Goal: Task Accomplishment & Management: Manage account settings

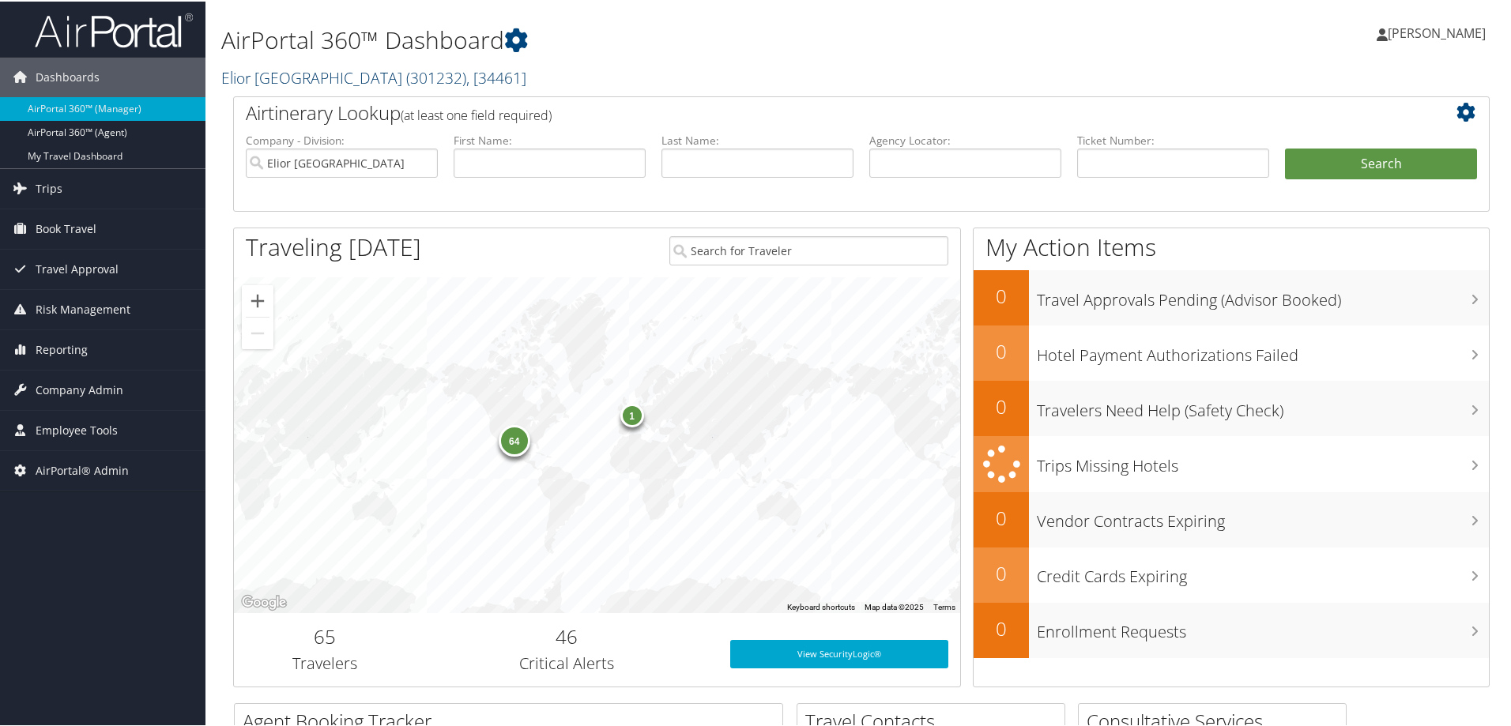
click at [284, 70] on link "Elior North America ( 301232 ) , [ 34461 ]" at bounding box center [373, 76] width 305 height 21
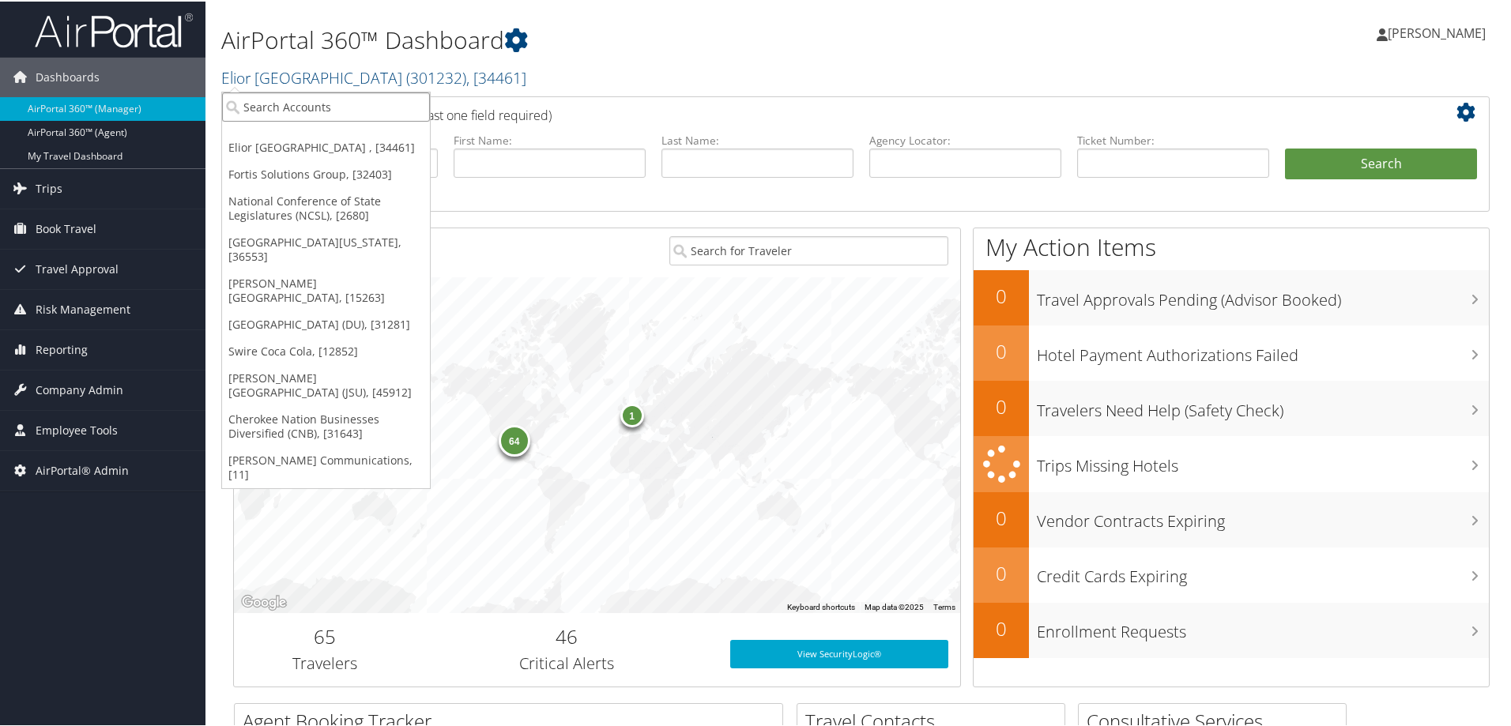
click at [278, 114] on input "search" at bounding box center [326, 105] width 208 height 29
type input "a"
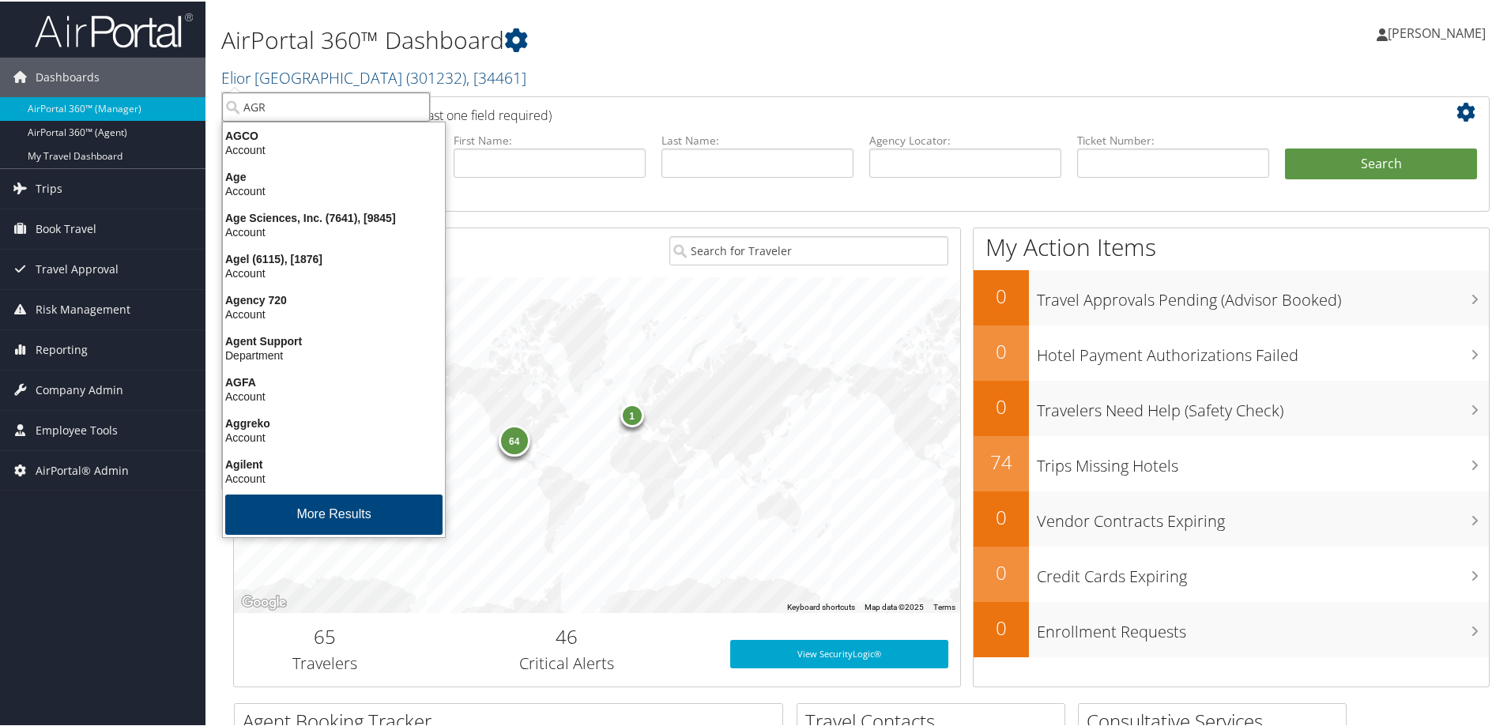
type input "AGRE"
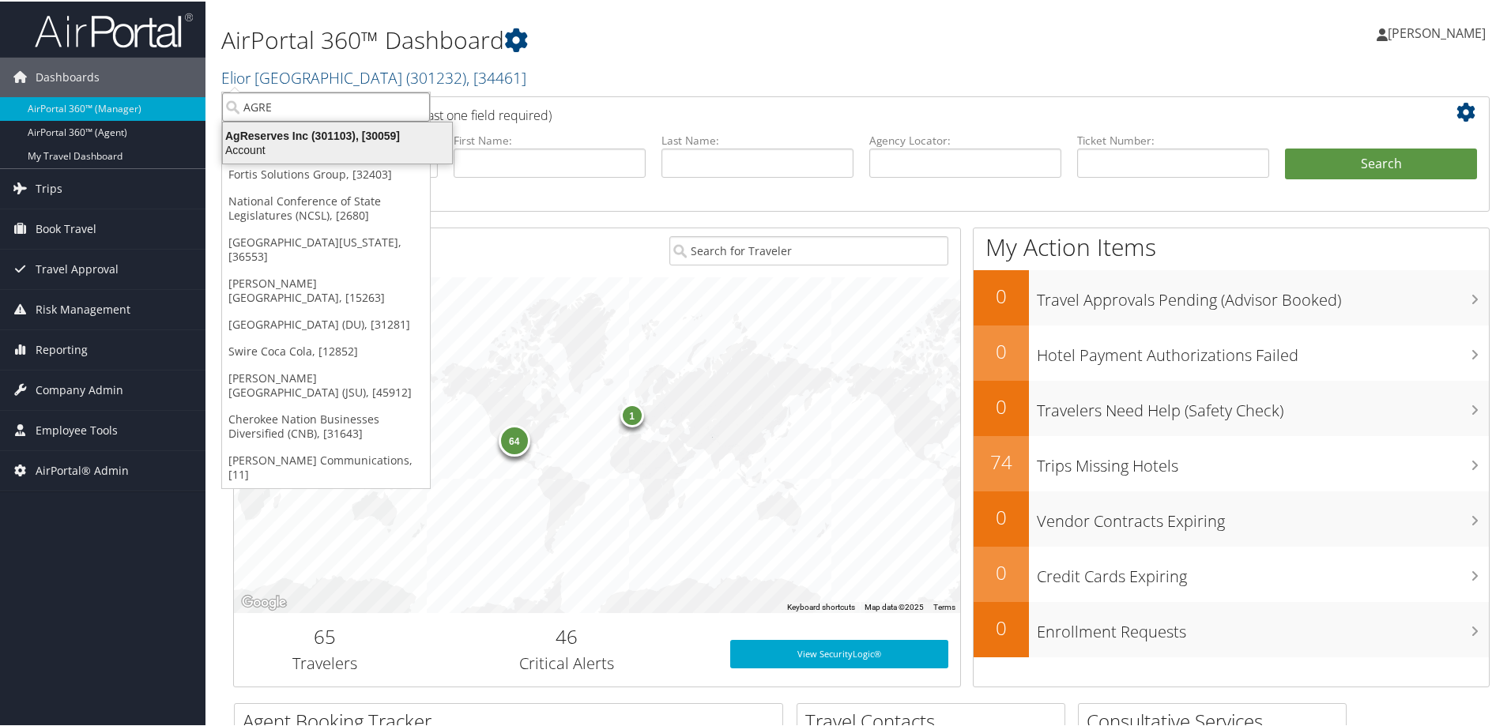
click at [280, 146] on div "Account" at bounding box center [337, 149] width 248 height 14
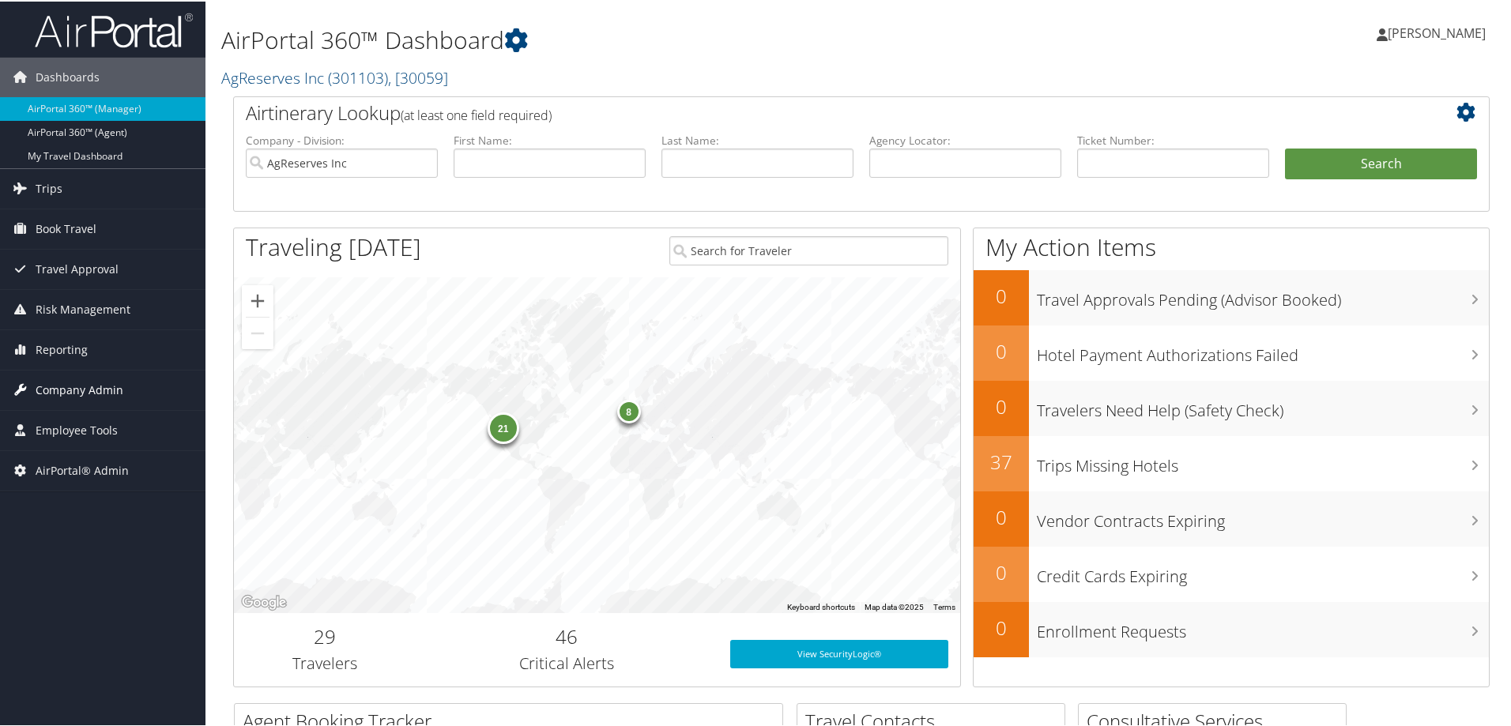
click at [97, 391] on span "Company Admin" at bounding box center [80, 389] width 88 height 40
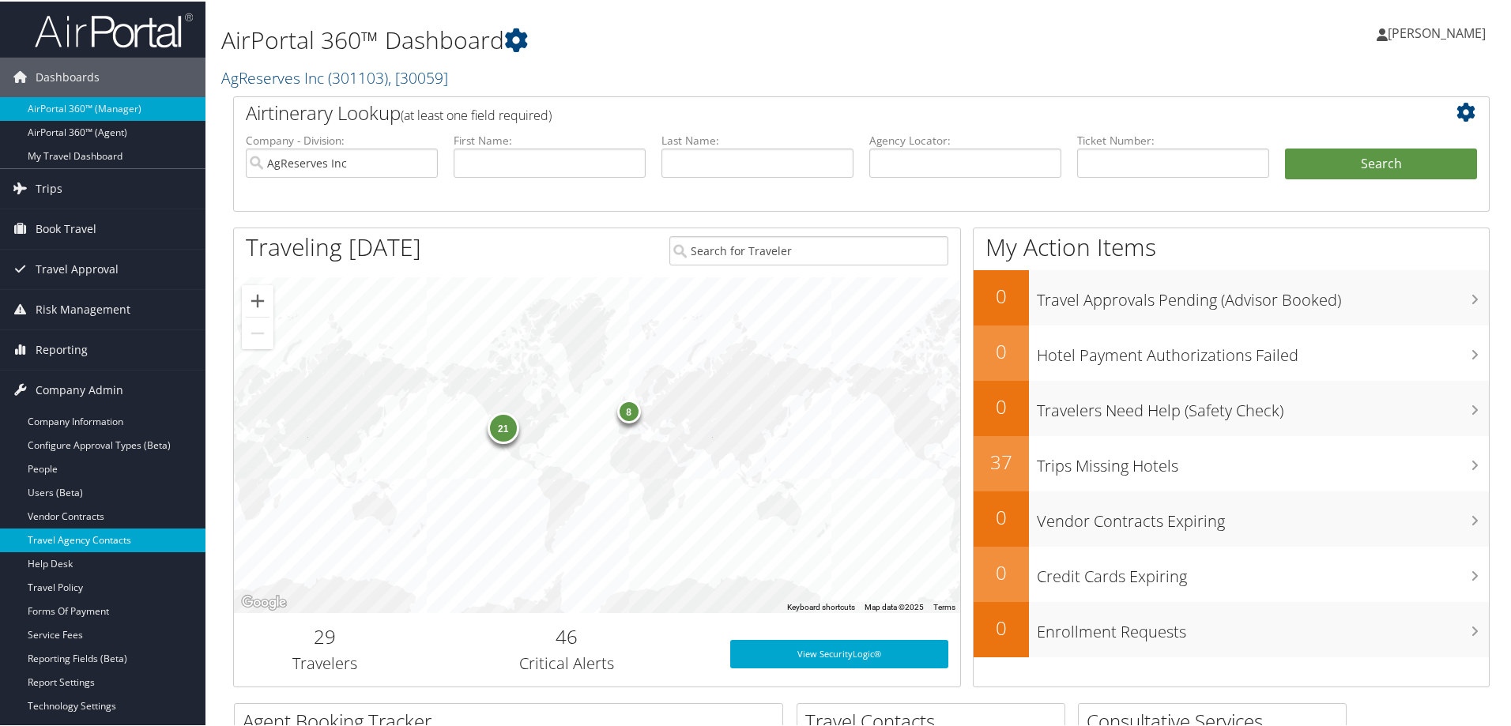
click at [155, 547] on link "Travel Agency Contacts" at bounding box center [103, 539] width 206 height 24
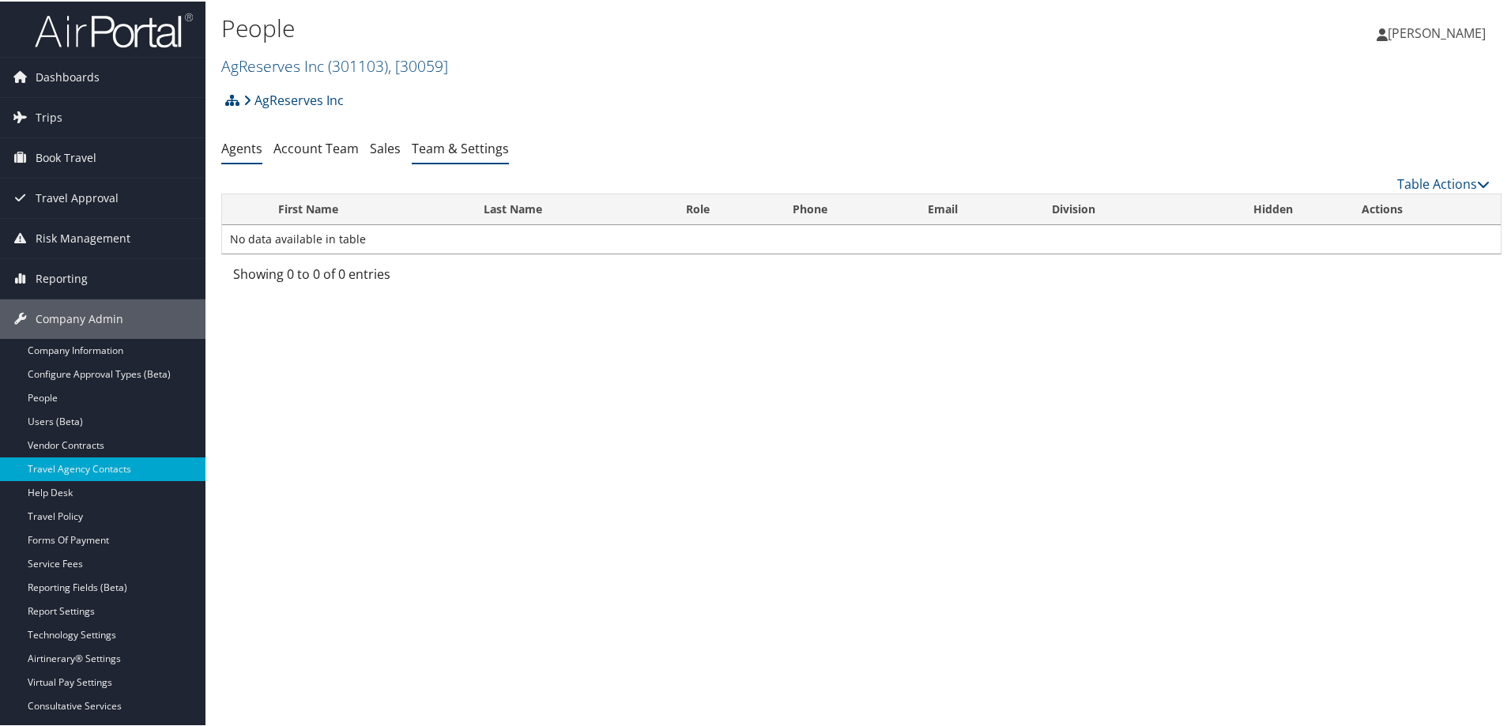
click at [453, 153] on link "Team & Settings" at bounding box center [460, 146] width 97 height 17
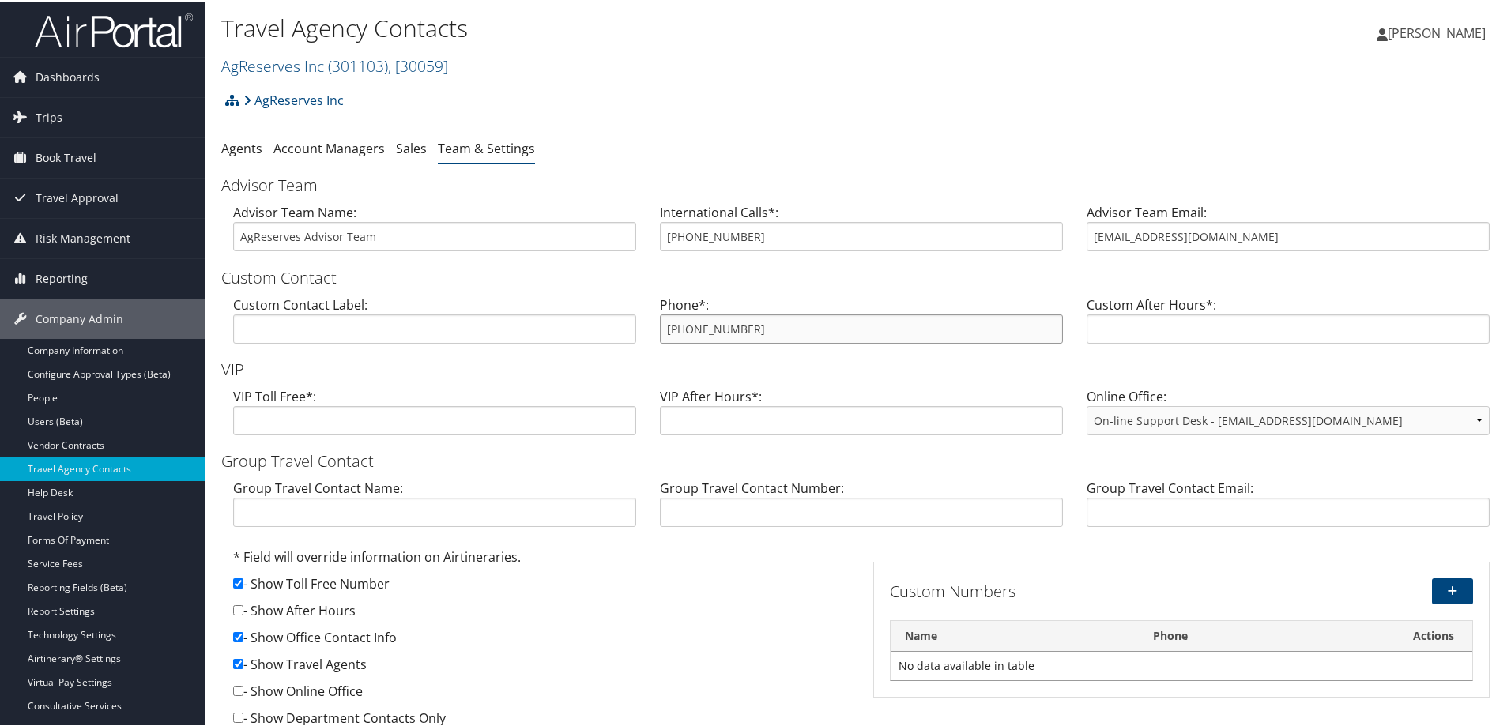
drag, startPoint x: 771, startPoint y: 333, endPoint x: 618, endPoint y: 319, distance: 153.2
click at [618, 319] on div "Custom Contact Label: Phone*: 800-475-9823 Custom After Hours*:" at bounding box center [861, 324] width 1281 height 61
drag, startPoint x: 1225, startPoint y: 237, endPoint x: 1046, endPoint y: 227, distance: 179.7
click at [1046, 227] on div "Advisor Team Name: AgReserves Advisor Team International Calls*: 801-327-7668 A…" at bounding box center [861, 232] width 1281 height 61
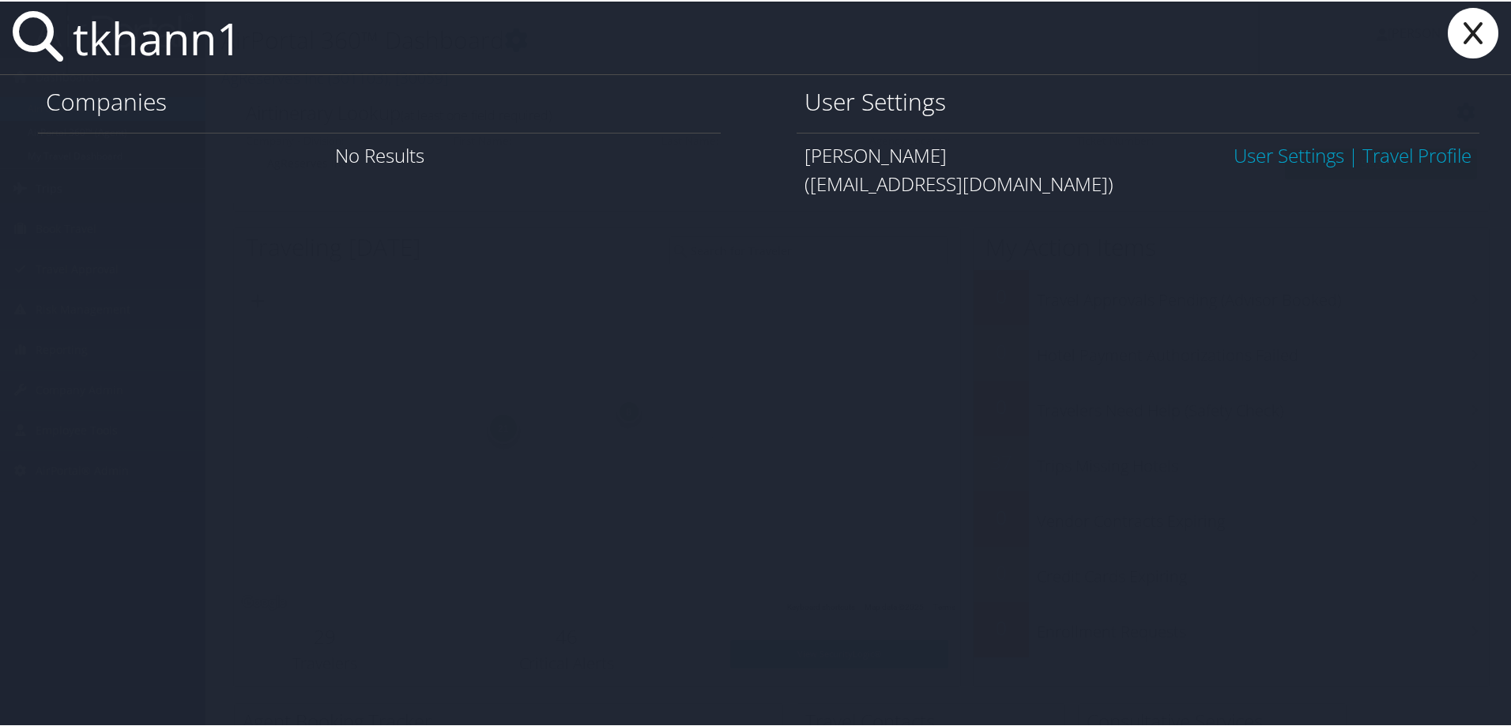
type input "tkhann1"
click at [1278, 158] on link "User Settings" at bounding box center [1289, 154] width 111 height 26
click at [1287, 157] on link "User Settings" at bounding box center [1289, 154] width 111 height 26
click at [1286, 155] on link "User Settings" at bounding box center [1289, 154] width 111 height 26
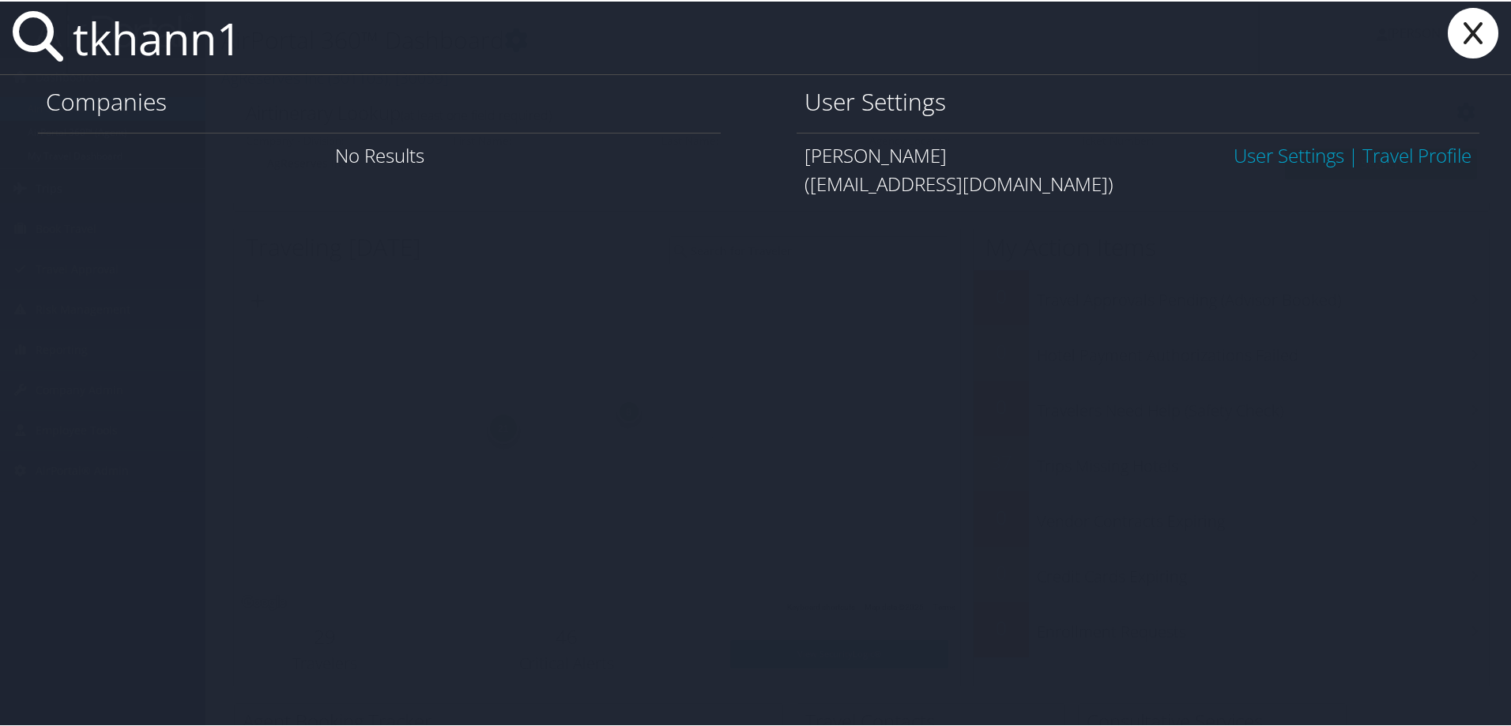
click at [1255, 156] on link "User Settings" at bounding box center [1289, 154] width 111 height 26
click at [1234, 153] on link "User Settings" at bounding box center [1289, 154] width 111 height 26
click at [1281, 157] on link "User Settings" at bounding box center [1289, 154] width 111 height 26
click at [1289, 157] on link "User Settings" at bounding box center [1289, 154] width 111 height 26
click at [1290, 158] on link "User Settings" at bounding box center [1289, 154] width 111 height 26
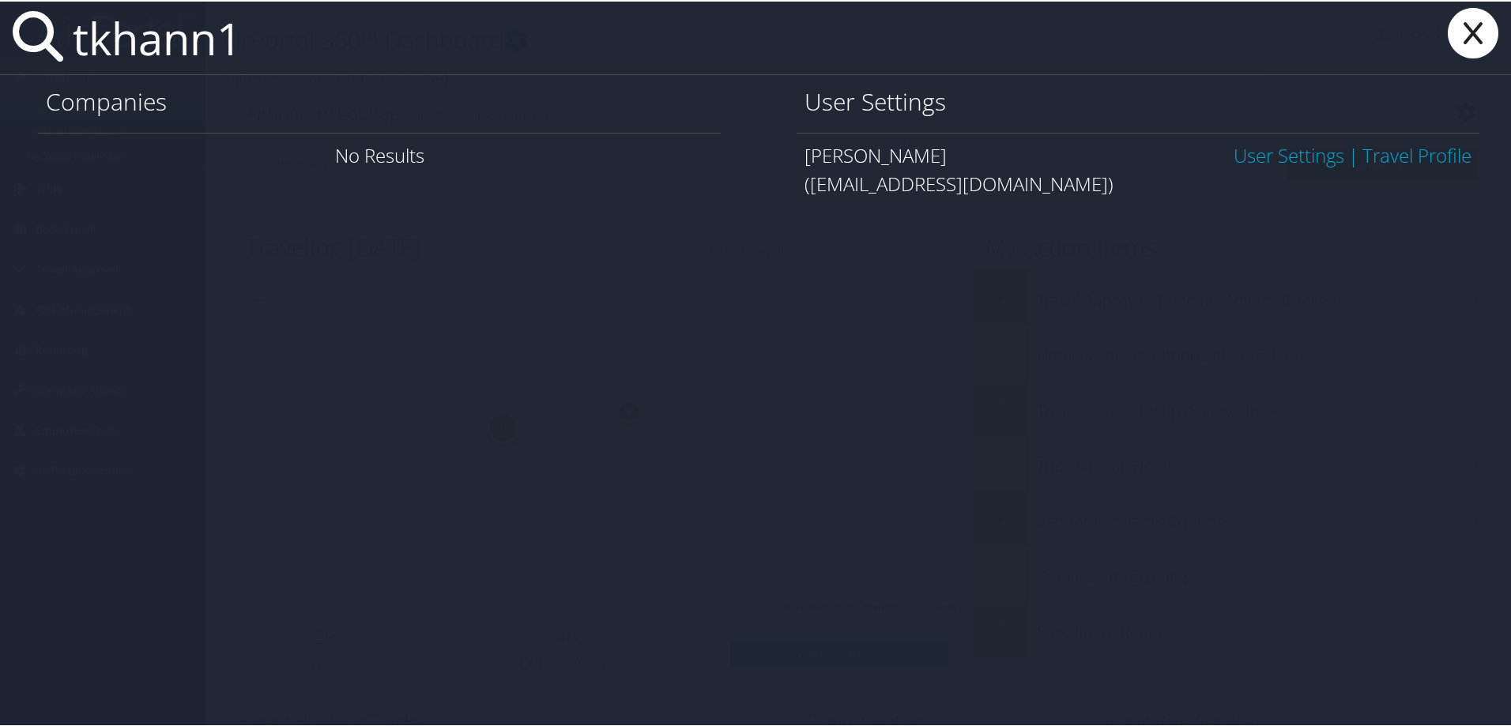
click at [1290, 158] on link "User Settings" at bounding box center [1289, 154] width 111 height 26
click at [1289, 158] on link "User Settings" at bounding box center [1289, 154] width 111 height 26
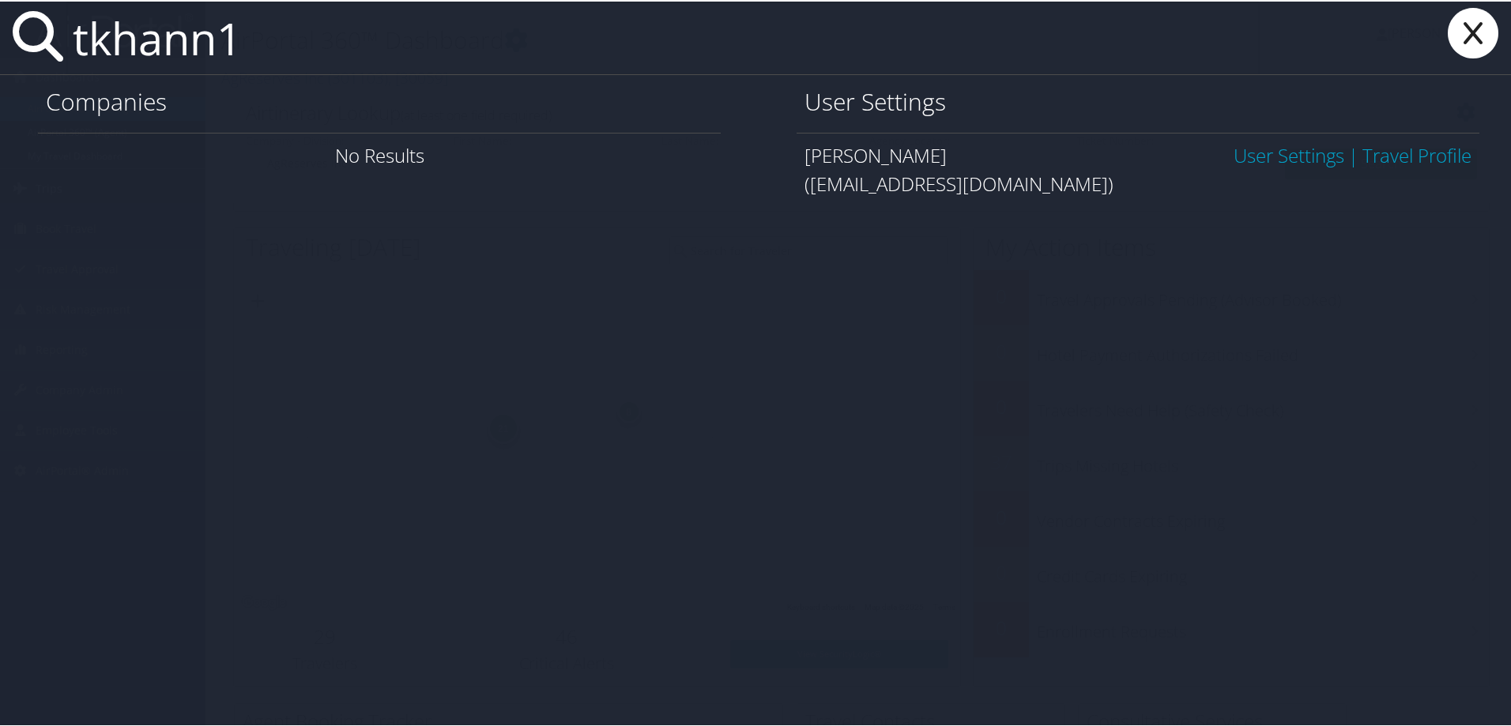
click at [1289, 158] on link "User Settings" at bounding box center [1289, 154] width 111 height 26
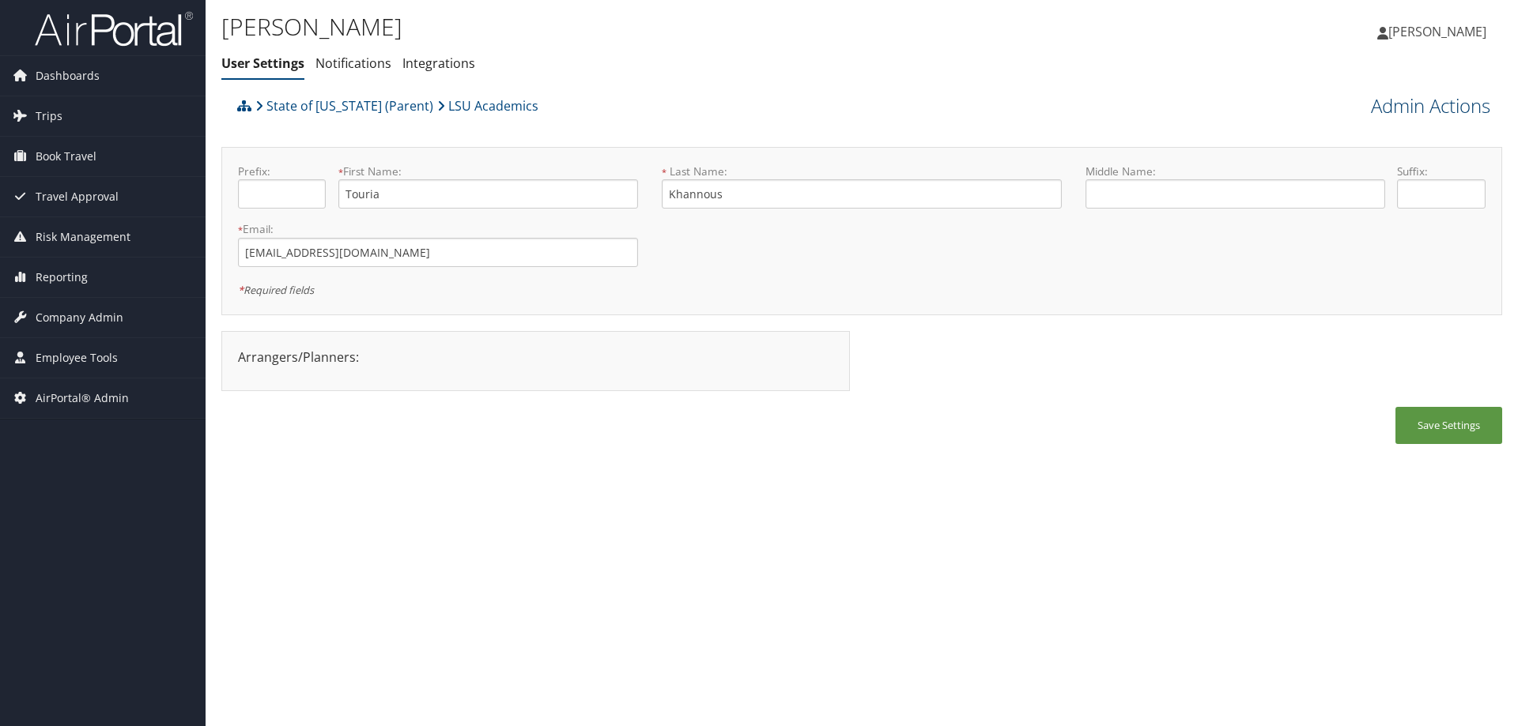
click at [1421, 92] on link "Admin Actions" at bounding box center [1430, 105] width 119 height 27
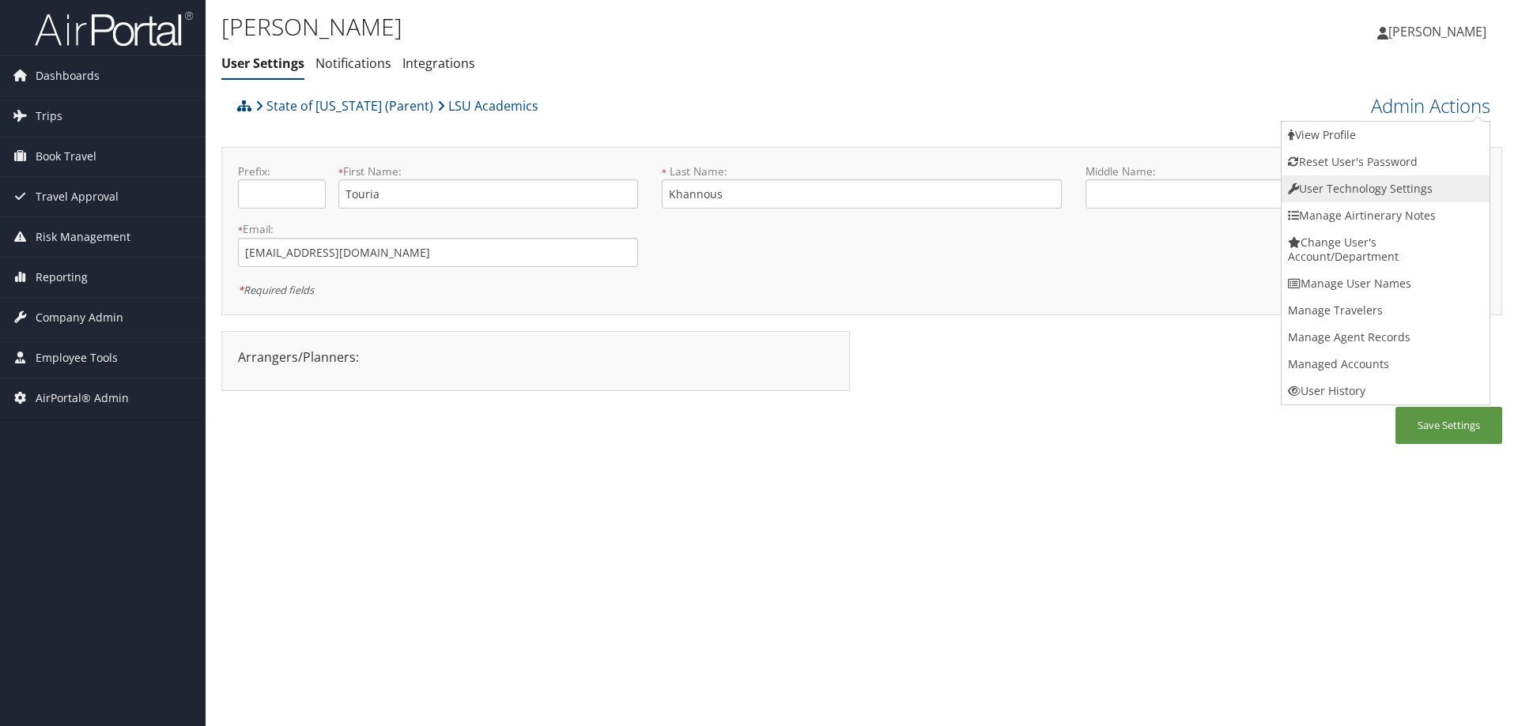
click at [1372, 187] on link "User Technology Settings" at bounding box center [1385, 188] width 208 height 27
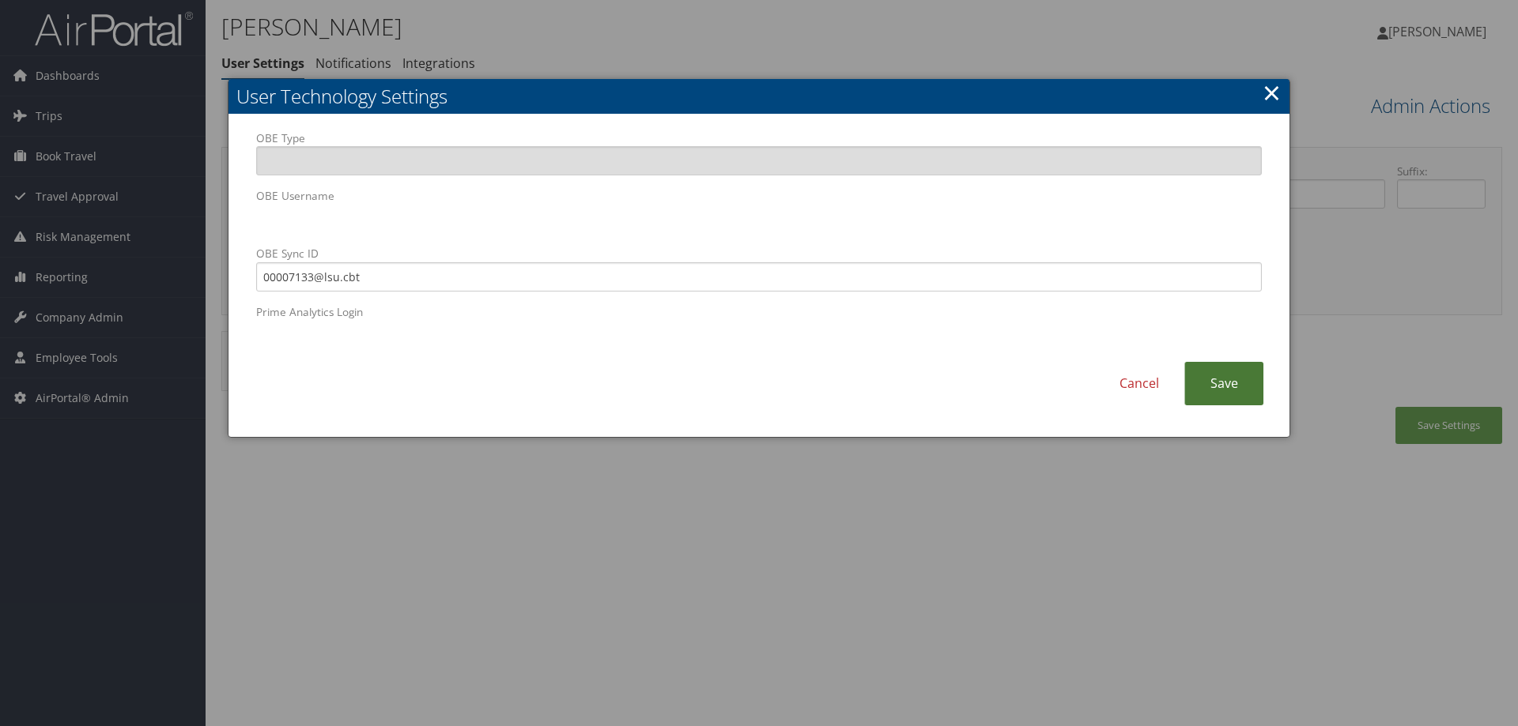
click at [1240, 379] on link "Save" at bounding box center [1223, 383] width 79 height 43
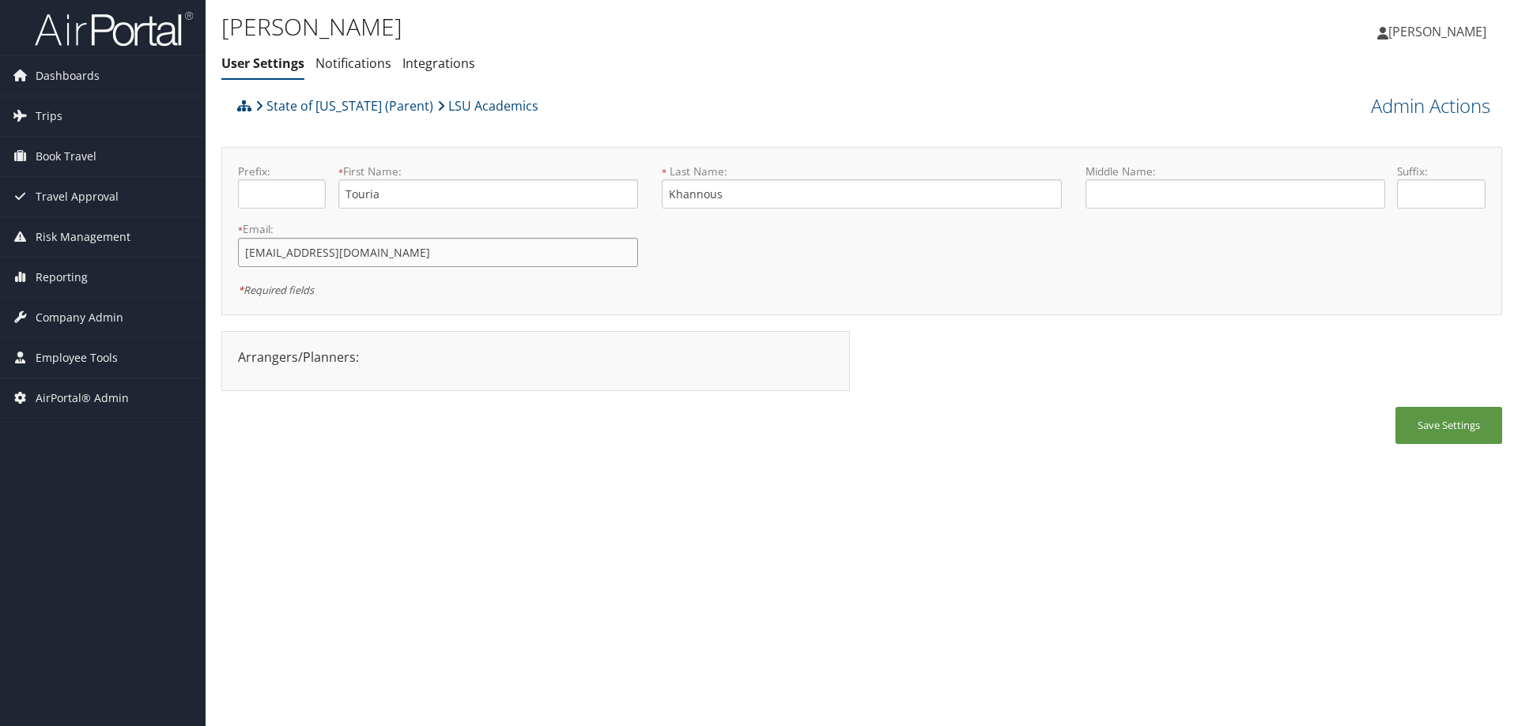
drag, startPoint x: 441, startPoint y: 258, endPoint x: 221, endPoint y: 249, distance: 220.7
click at [221, 249] on div "[PERSON_NAME] User Settings Notifications Integrations User Settings Notificati…" at bounding box center [862, 363] width 1312 height 726
click at [41, 116] on span "Trips" at bounding box center [49, 116] width 27 height 40
click at [76, 274] on span "Book Travel" at bounding box center [66, 275] width 61 height 40
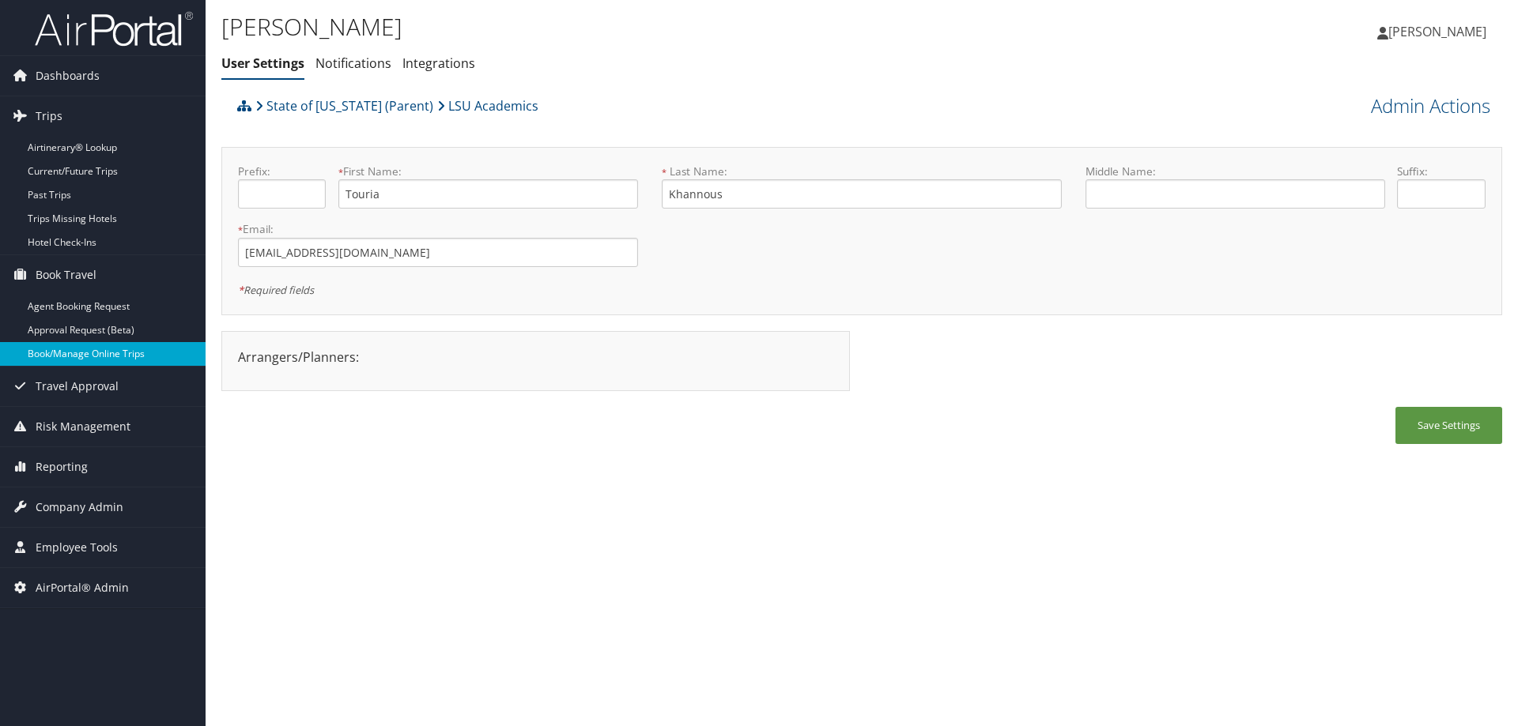
click at [93, 357] on link "Book/Manage Online Trips" at bounding box center [103, 354] width 206 height 24
click at [369, 102] on link "State of Louisiana (Parent)" at bounding box center [344, 106] width 178 height 32
click at [77, 500] on span "Company Admin" at bounding box center [80, 508] width 88 height 40
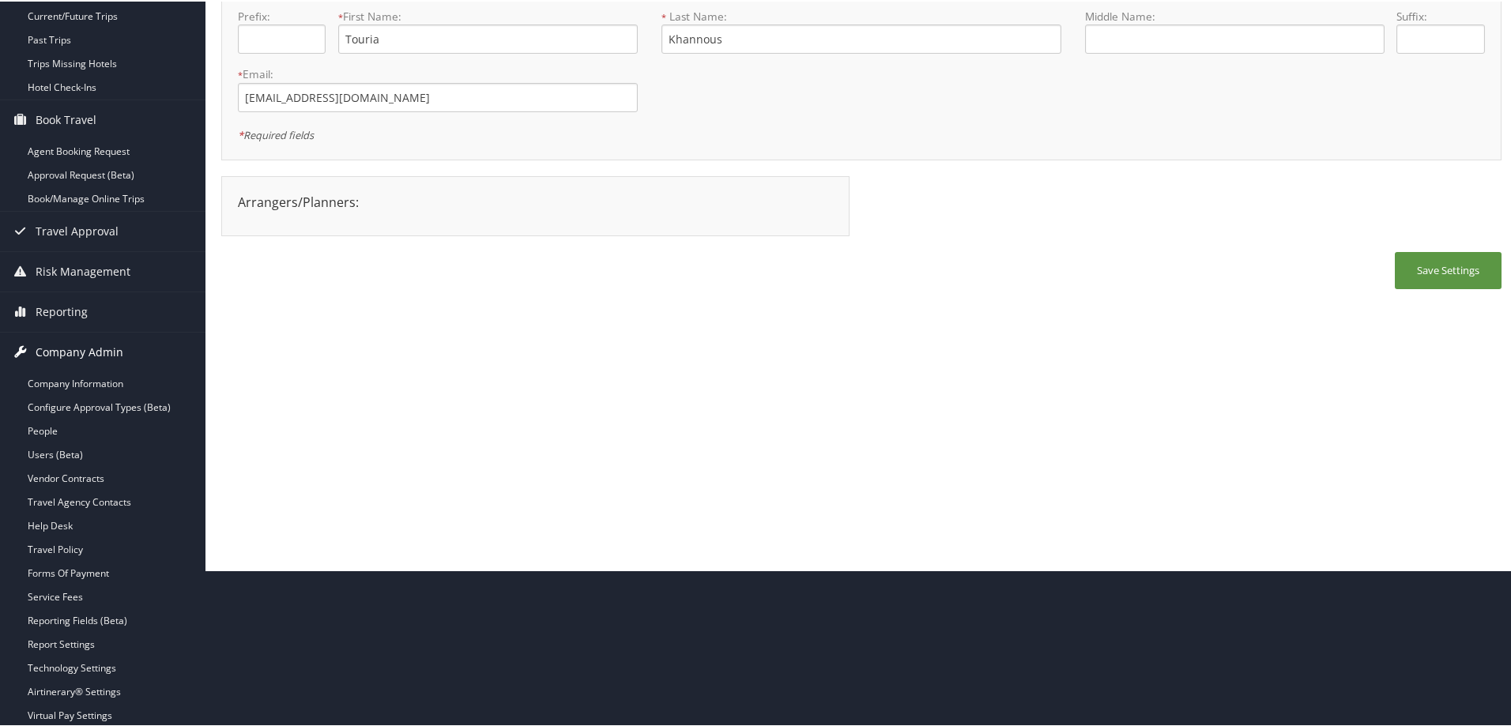
scroll to position [158, 0]
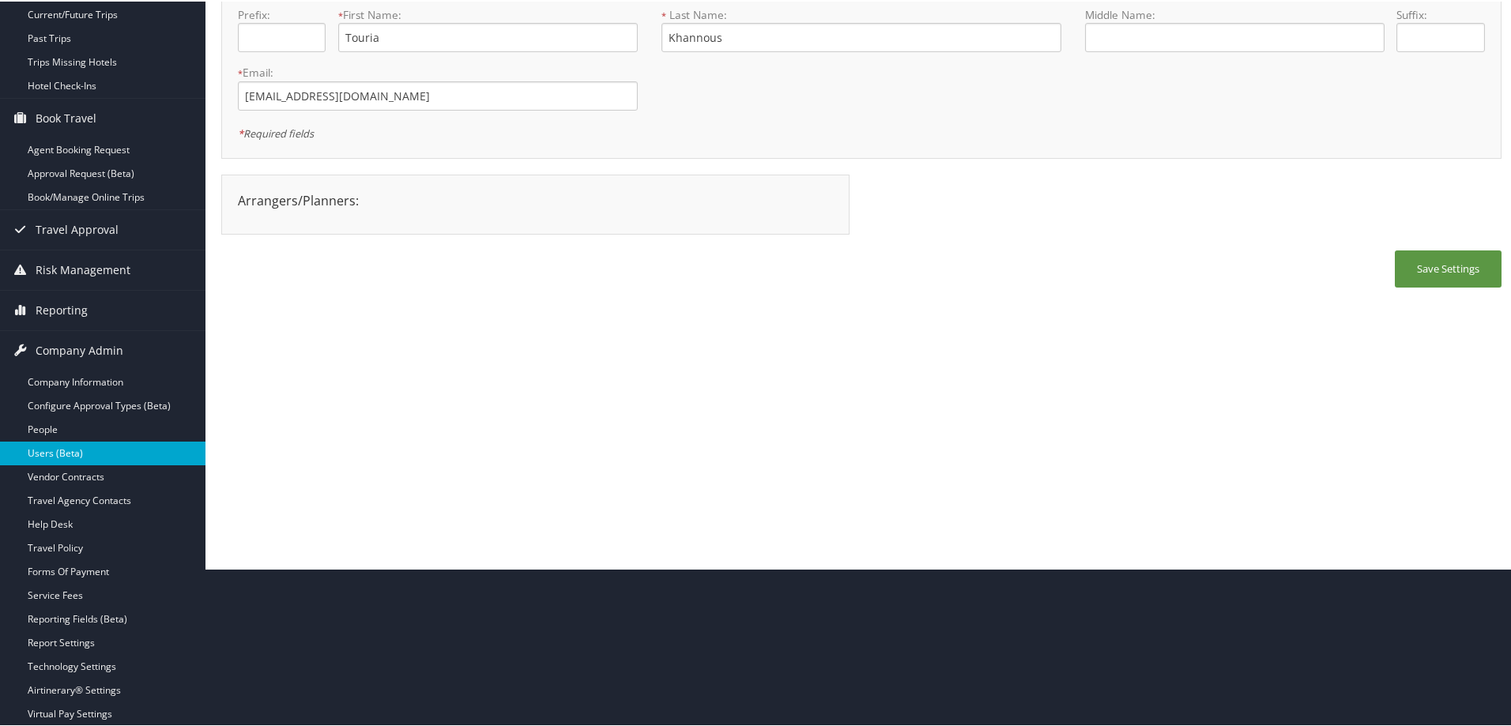
click at [131, 455] on link "Users (Beta)" at bounding box center [103, 452] width 206 height 24
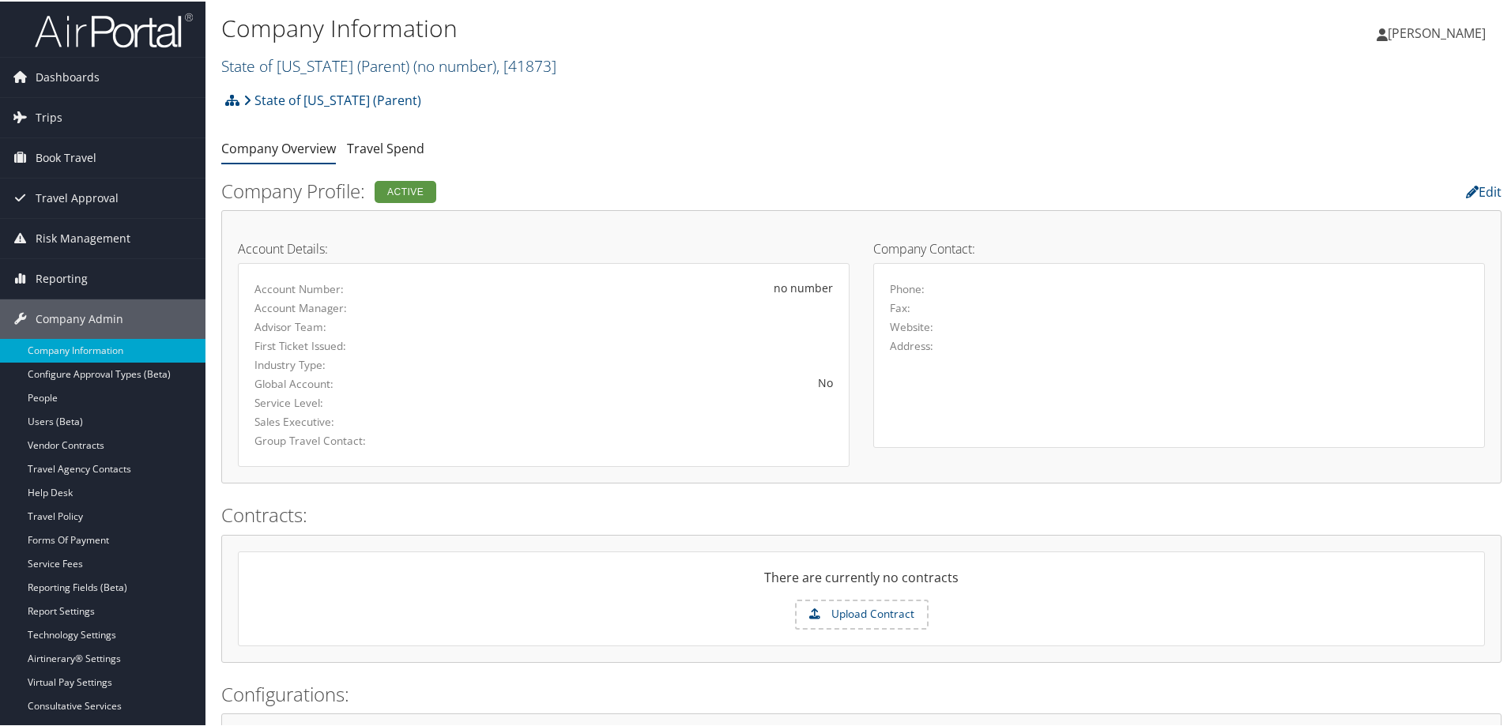
click at [387, 58] on link "State of [US_STATE] (Parent) ( no number ) , [ 41873 ]" at bounding box center [388, 64] width 335 height 21
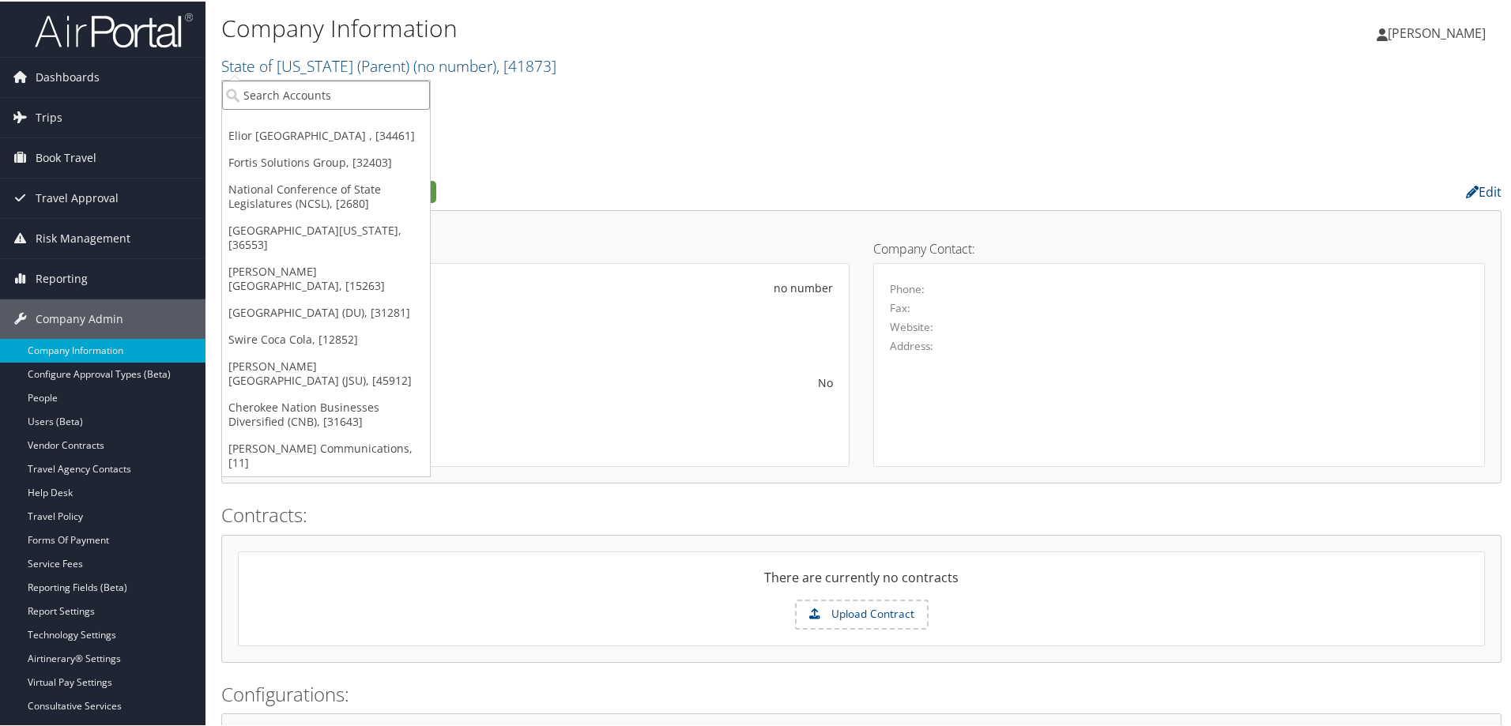
click at [364, 100] on input "search" at bounding box center [326, 93] width 208 height 29
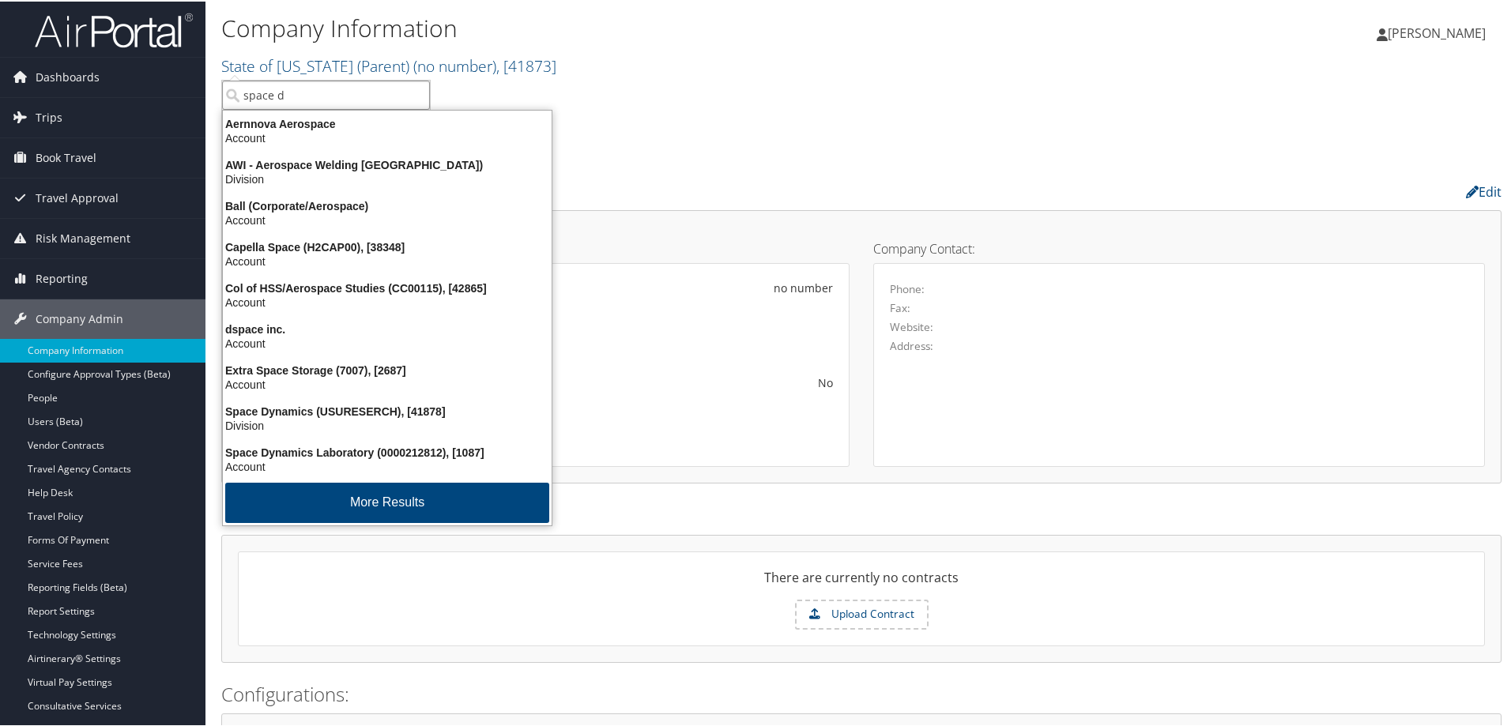
type input "space dy"
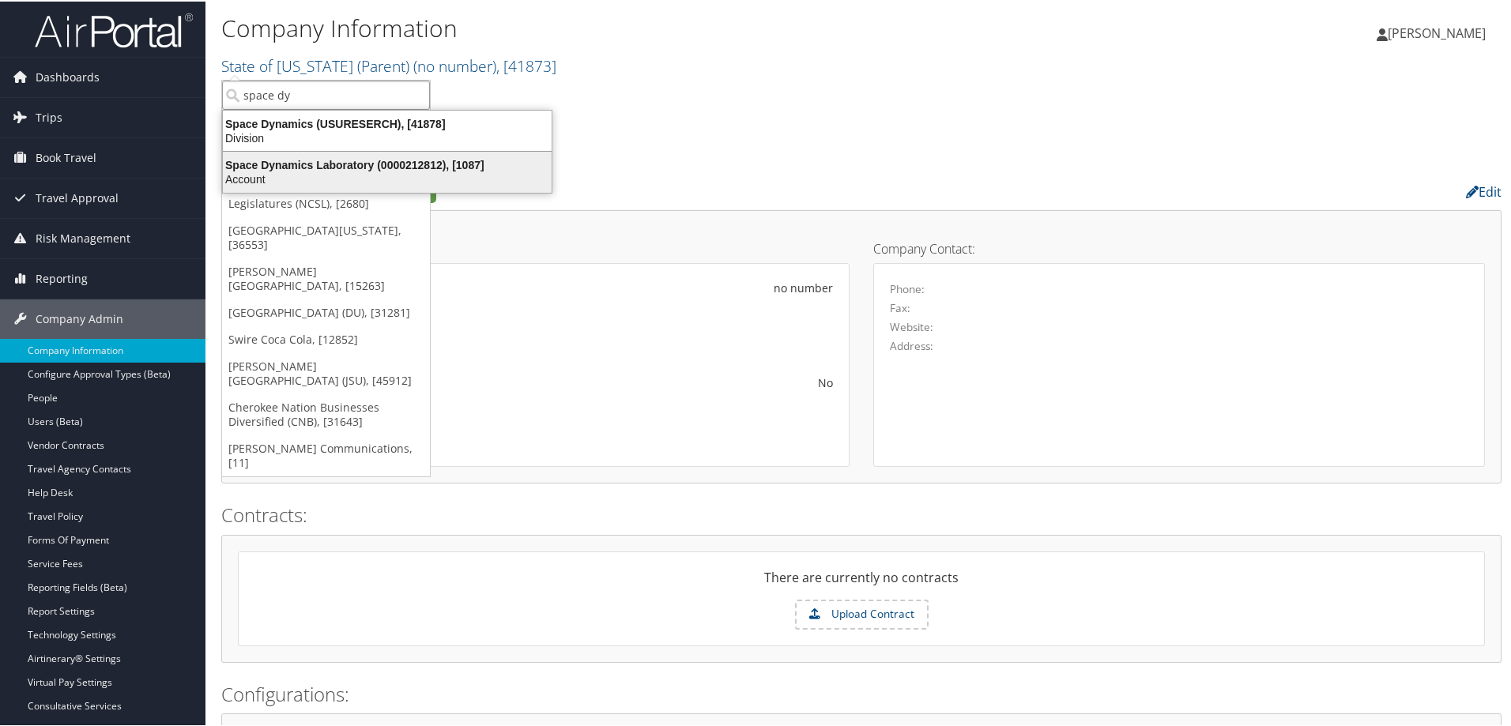
click at [336, 168] on div "Space Dynamics Laboratory (0000212812), [1087]" at bounding box center [387, 164] width 348 height 14
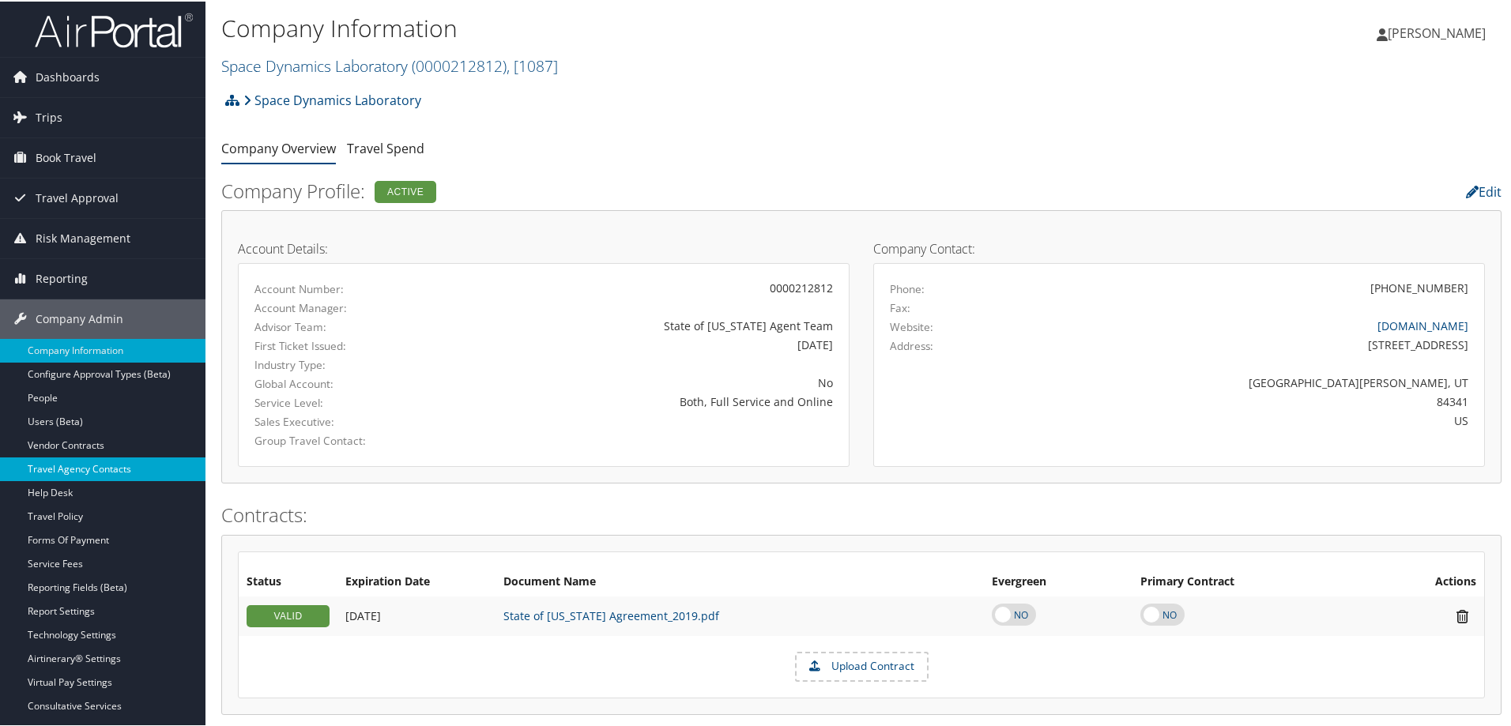
click at [112, 473] on link "Travel Agency Contacts" at bounding box center [103, 468] width 206 height 24
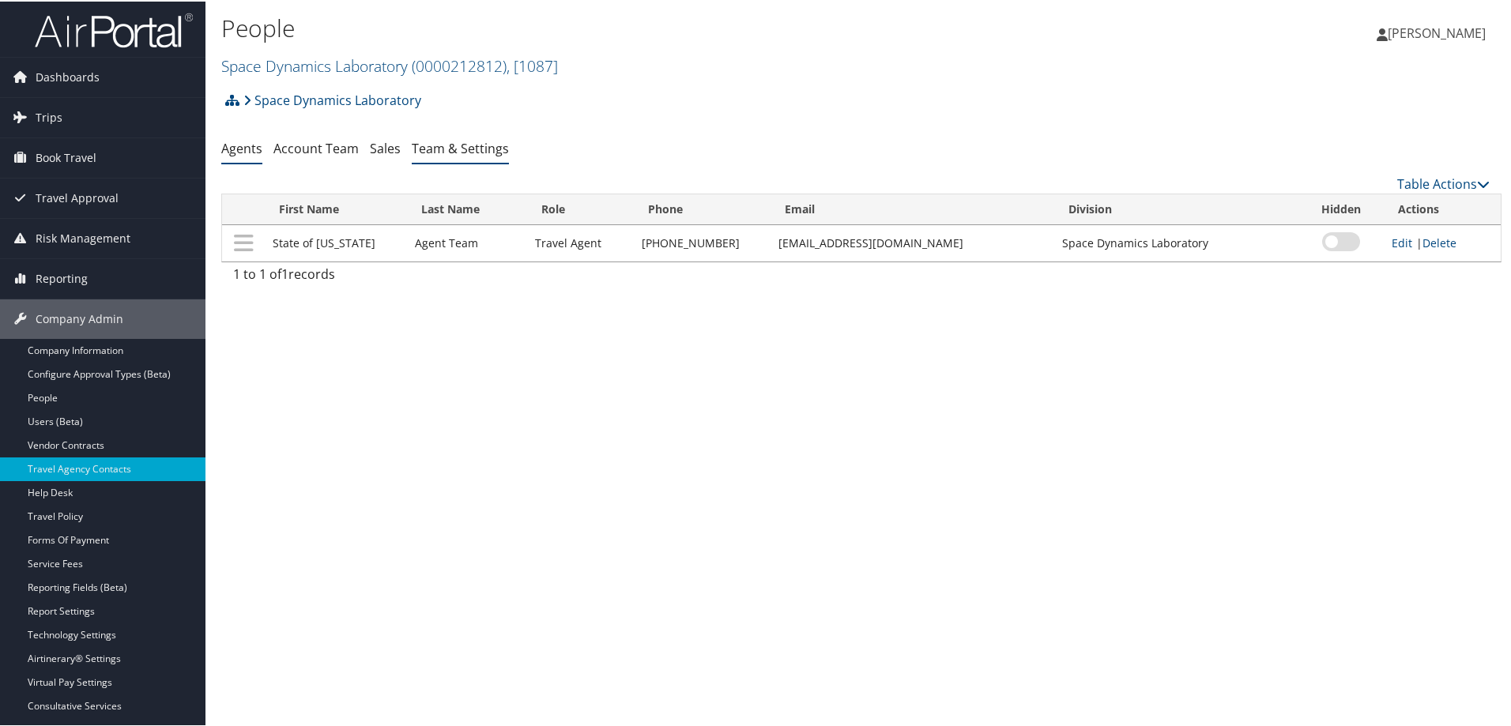
click at [455, 141] on link "Team & Settings" at bounding box center [460, 146] width 97 height 17
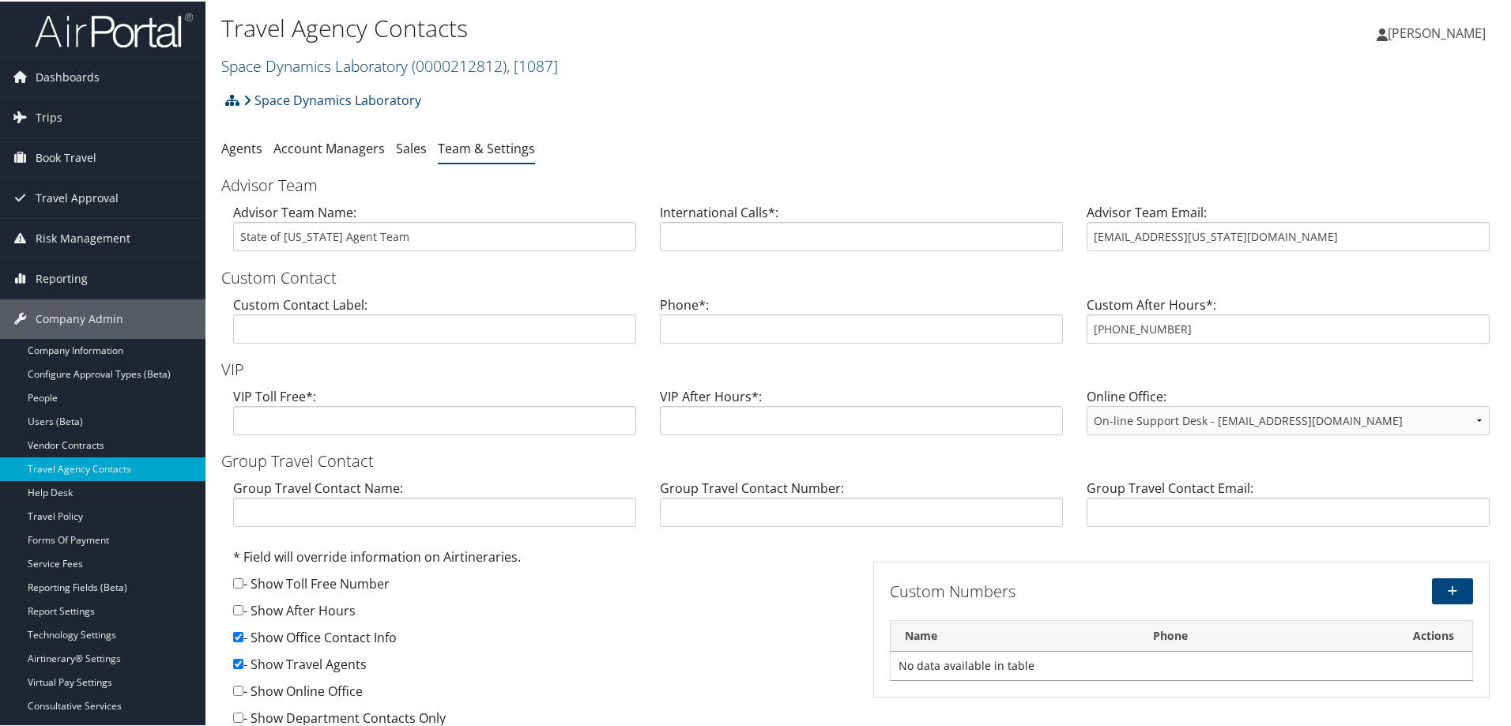
click at [338, 62] on link "Space Dynamics Laboratory ( 0000212812 ) , [ 1087 ]" at bounding box center [389, 64] width 337 height 21
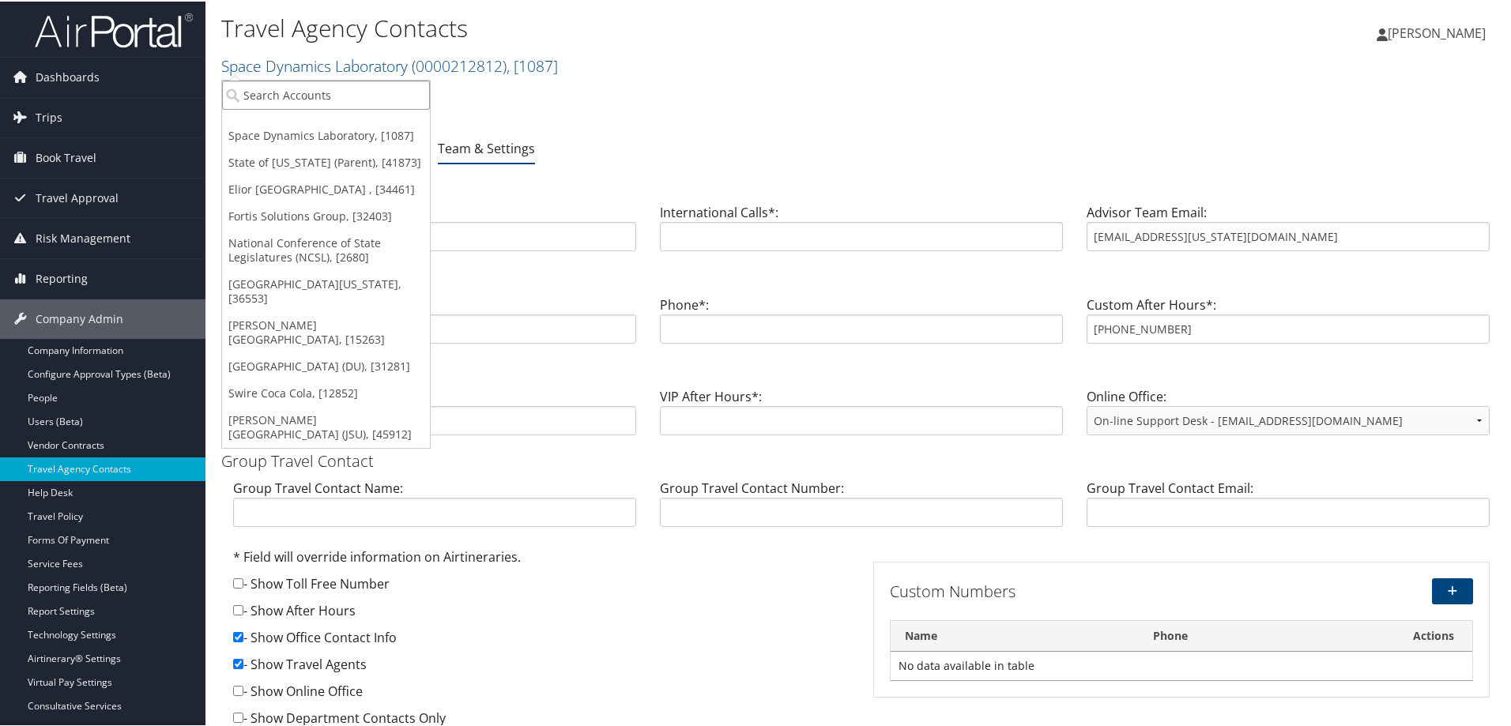
click at [335, 98] on input "search" at bounding box center [326, 93] width 208 height 29
type input "lsu"
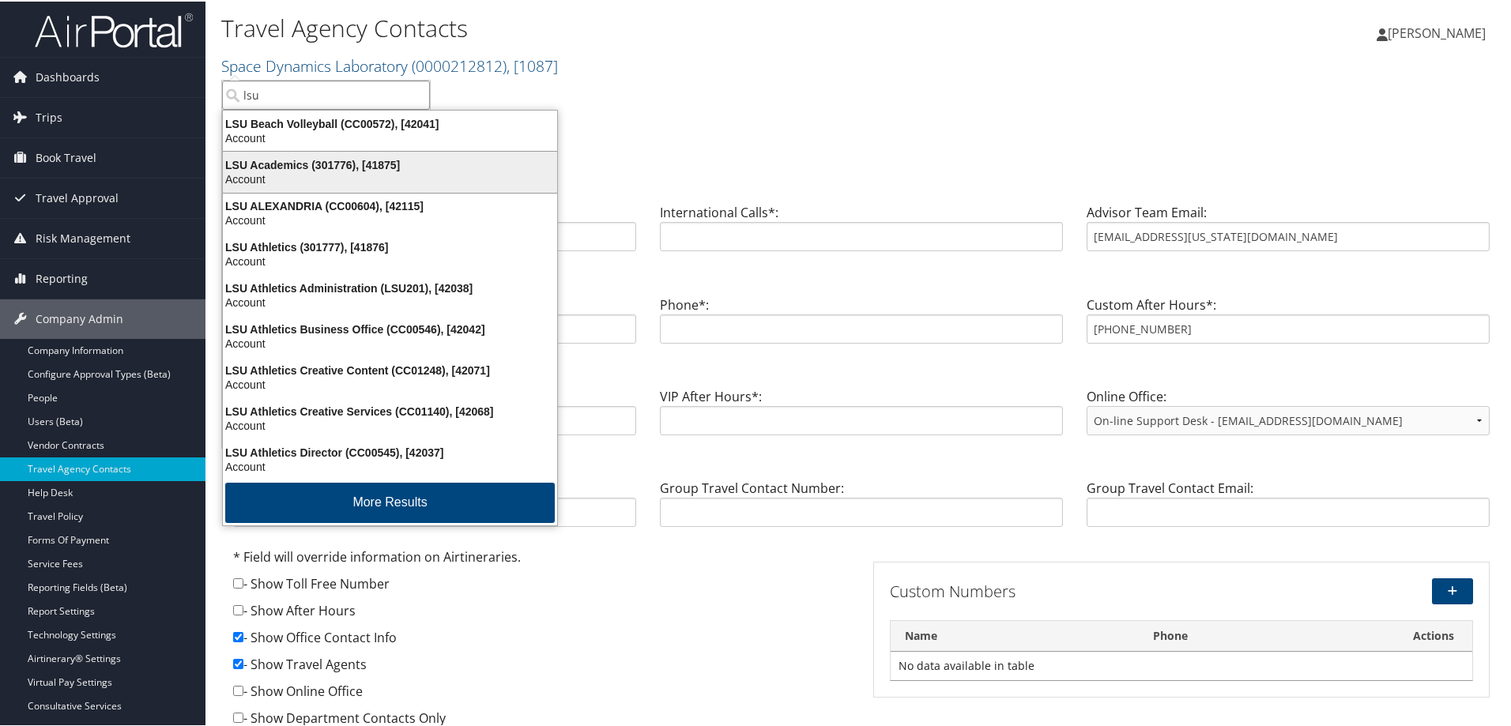
click at [351, 165] on div "LSU Academics (301776), [41875]" at bounding box center [389, 164] width 353 height 14
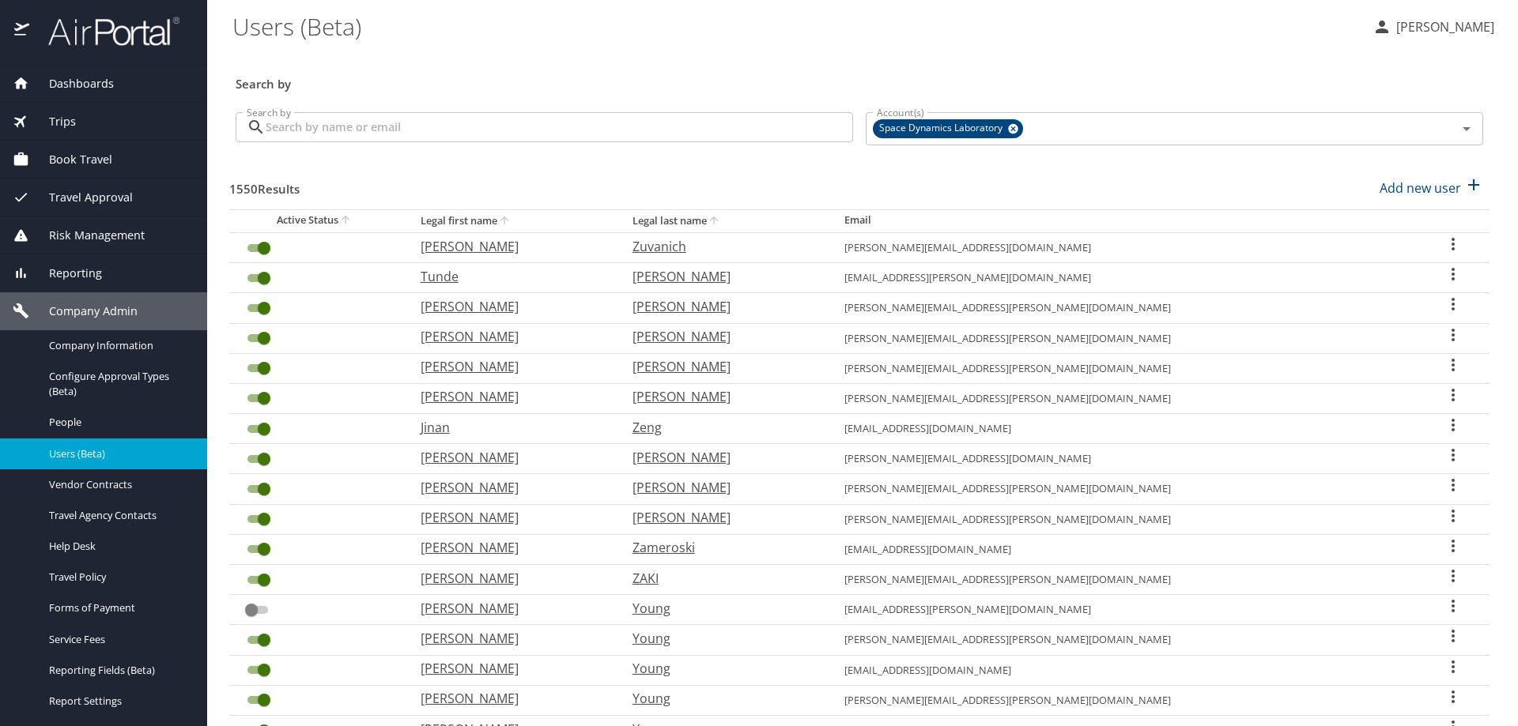
click at [451, 134] on input "Search by" at bounding box center [559, 127] width 587 height 30
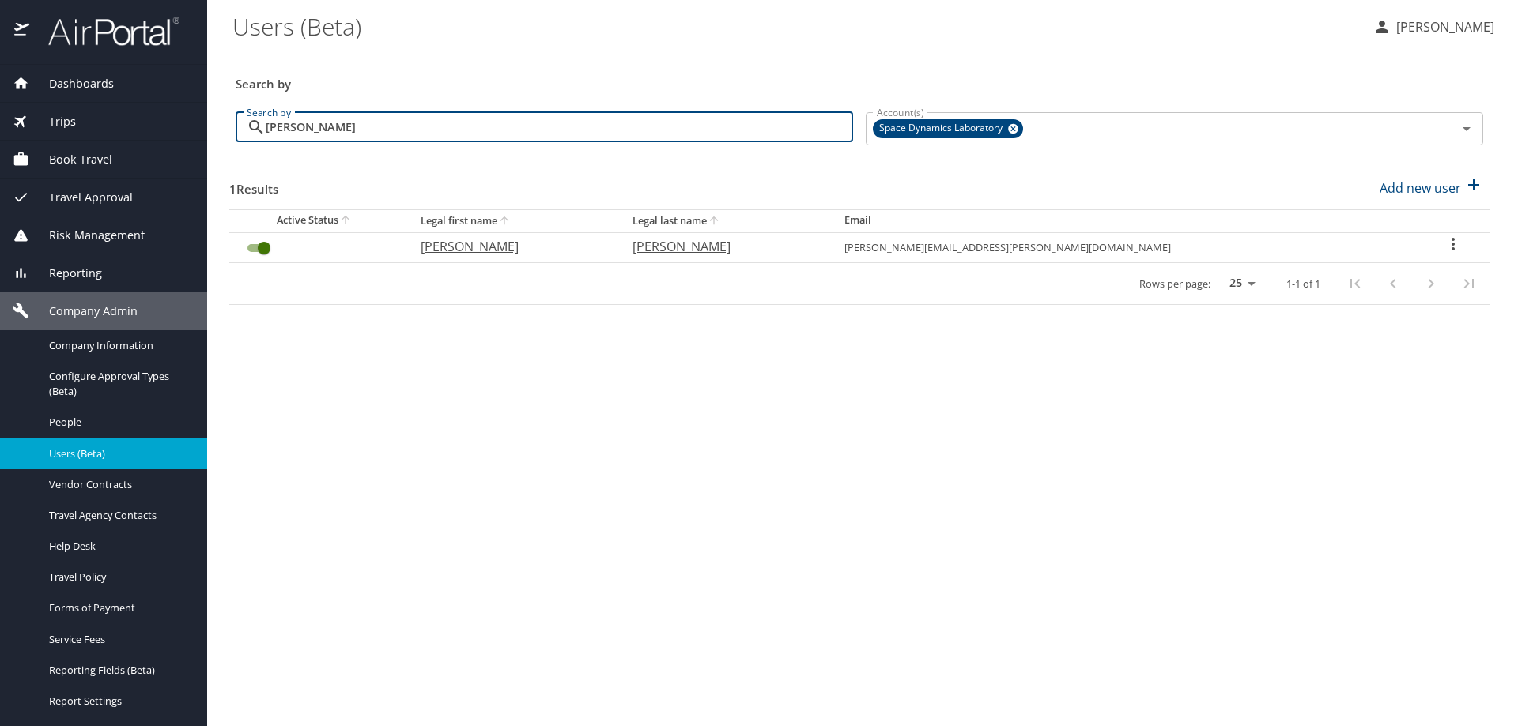
type input "pugmire"
click at [1444, 243] on icon "User Search Table" at bounding box center [1453, 244] width 19 height 19
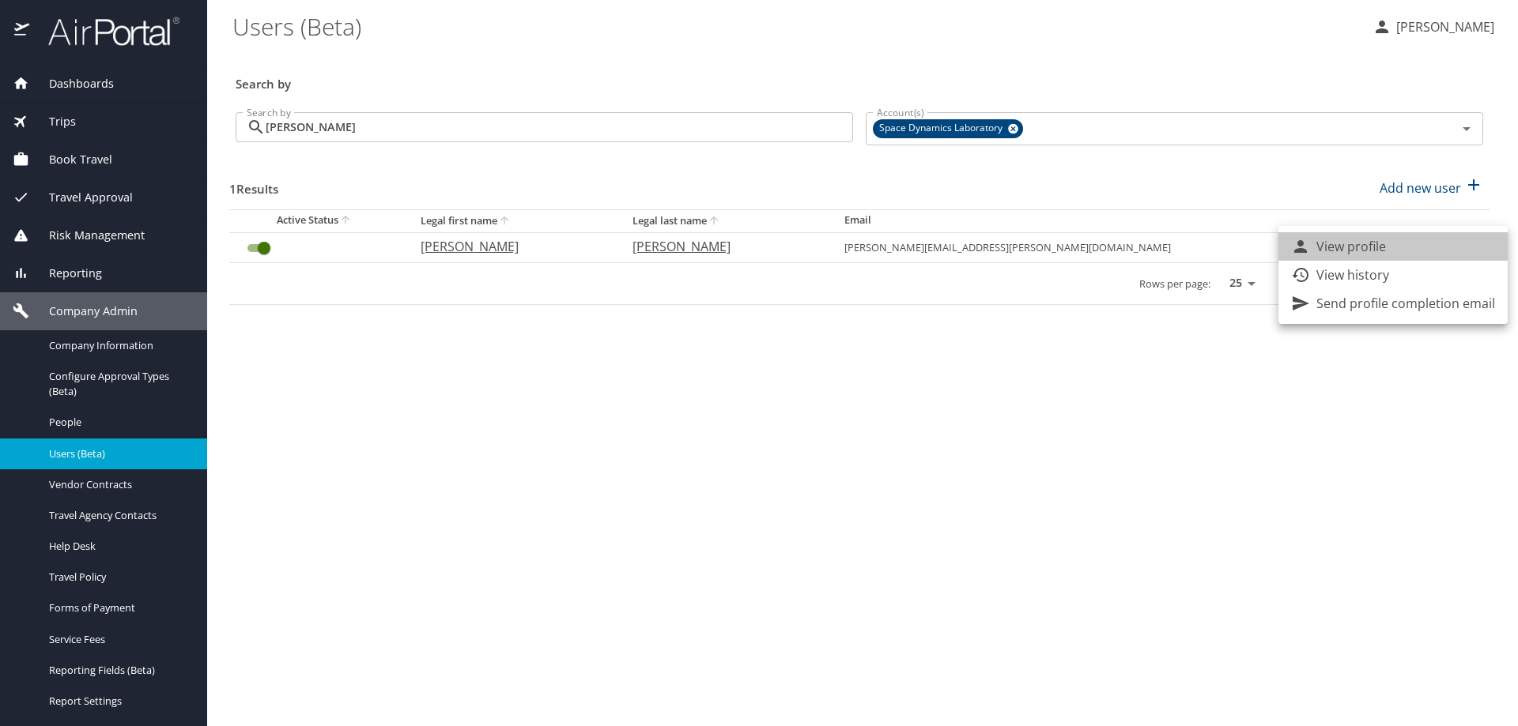
click at [1416, 244] on li "View profile" at bounding box center [1392, 246] width 229 height 28
select select "US"
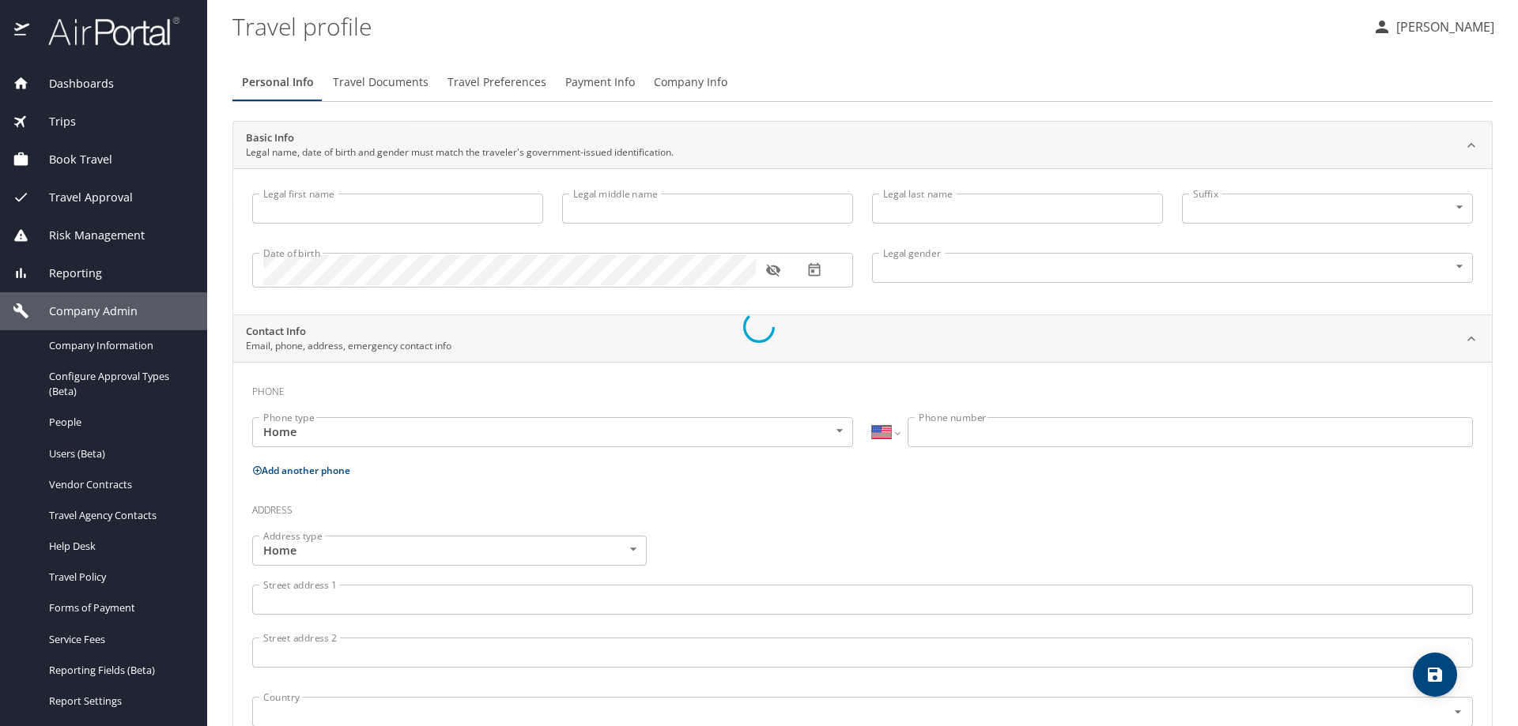
type input "[PERSON_NAME]"
type input "Male"
select select "US"
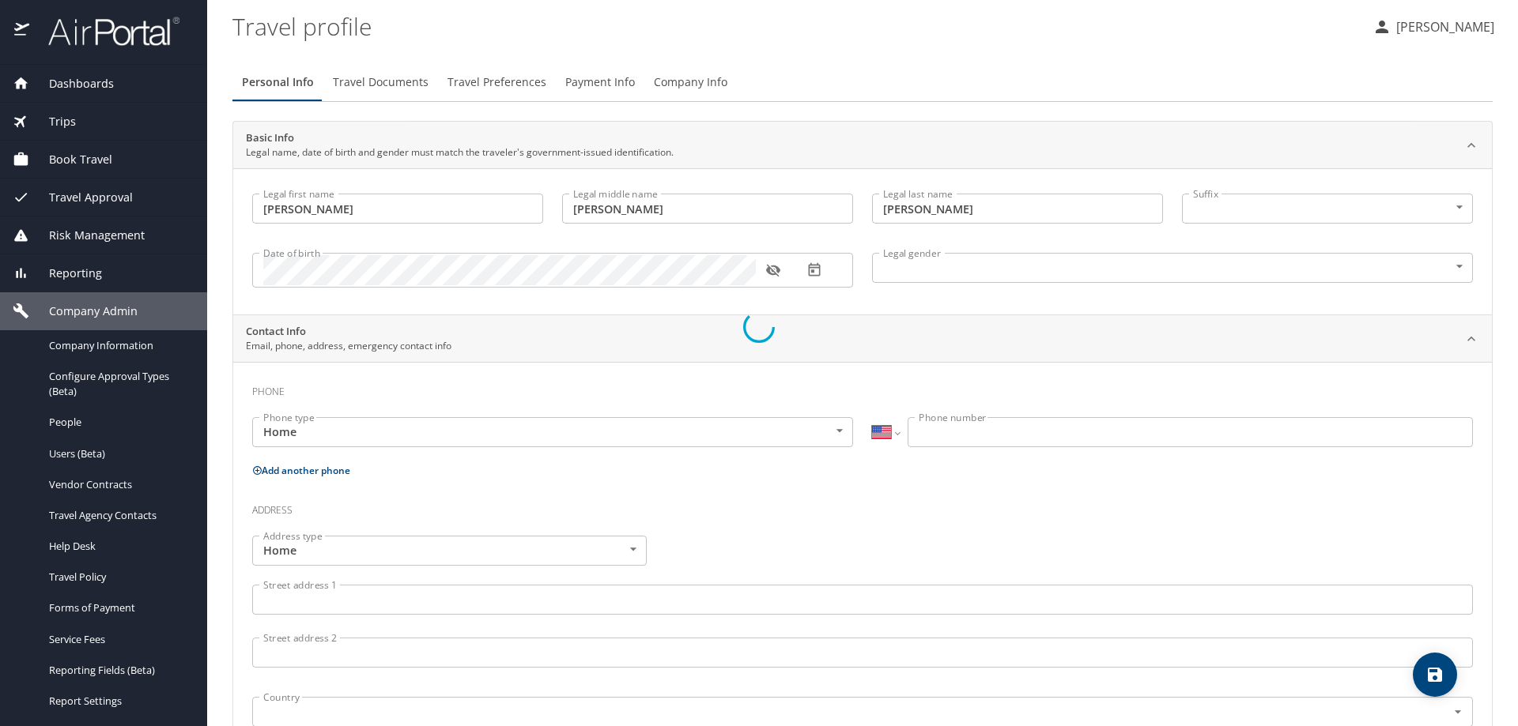
select select "HR"
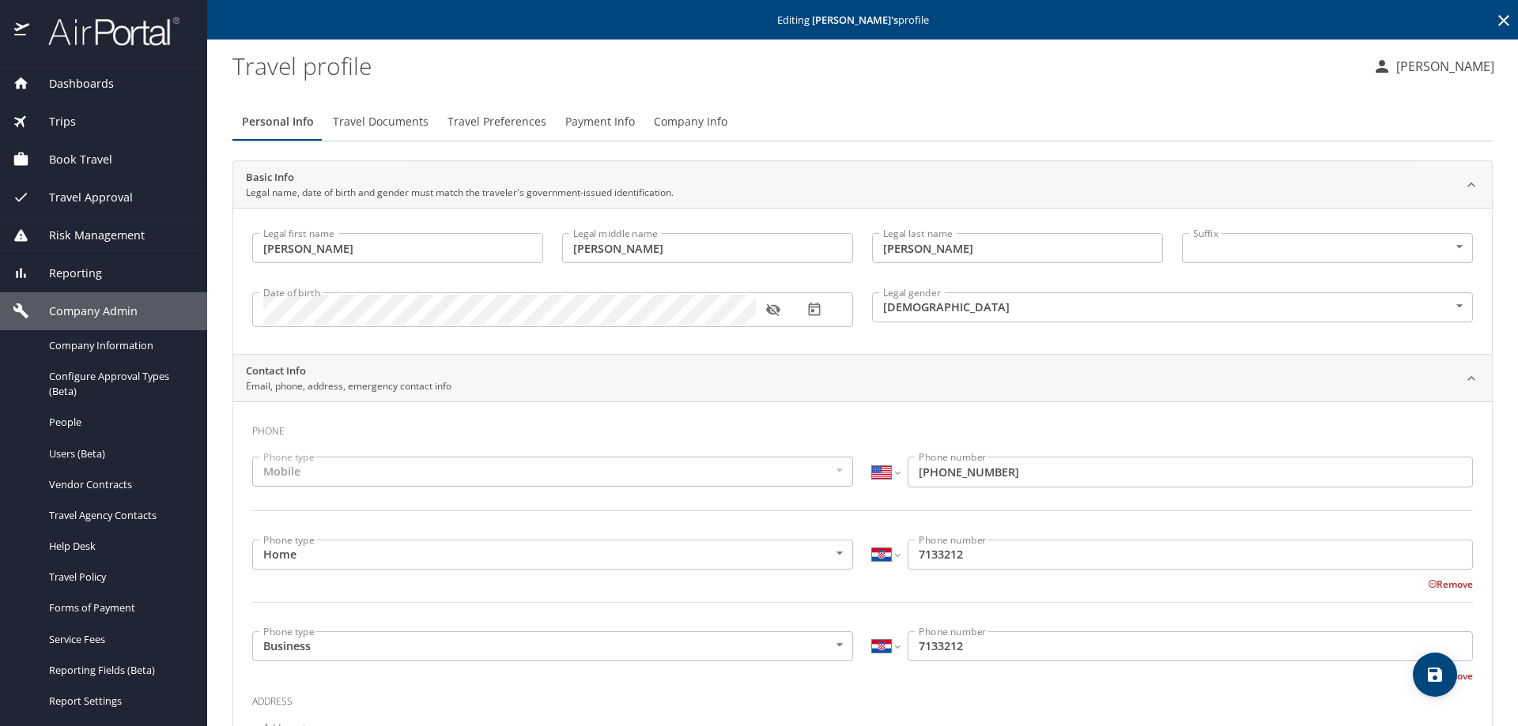
click at [916, 551] on input "7133212" at bounding box center [1190, 555] width 565 height 30
click at [895, 555] on div "International Afghanistan Åland Islands Albania Algeria American Samoa Andorra …" at bounding box center [1172, 555] width 601 height 30
click at [885, 553] on select "International Afghanistan Åland Islands Albania Algeria American Samoa Andorra …" at bounding box center [885, 555] width 27 height 30
select select "US"
click at [872, 540] on select "International Afghanistan Åland Islands Albania Algeria American Samoa Andorra …" at bounding box center [885, 555] width 27 height 30
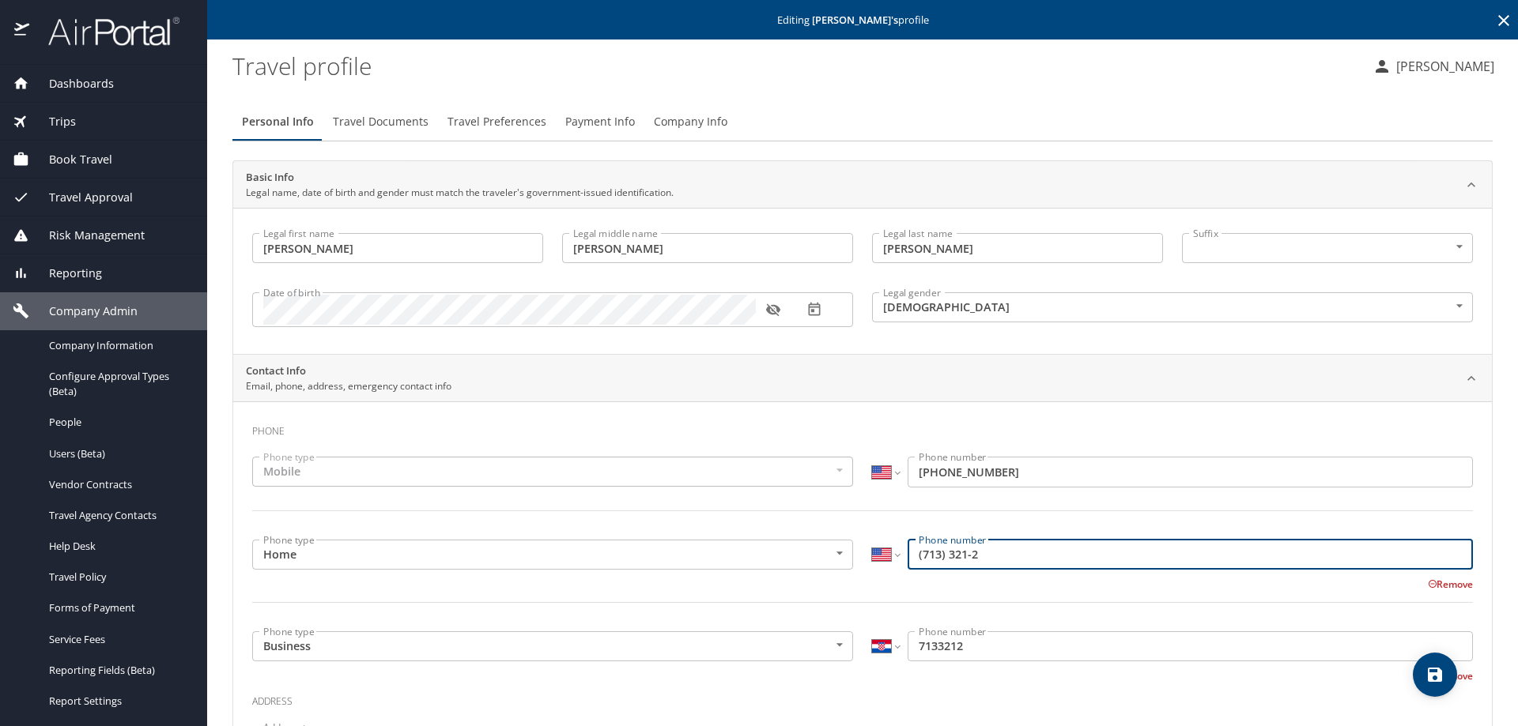
click at [976, 543] on input "(713) 321-2" at bounding box center [1190, 555] width 565 height 30
drag, startPoint x: 989, startPoint y: 556, endPoint x: 889, endPoint y: 560, distance: 99.7
click at [889, 560] on div "International Afghanistan Åland Islands Albania Algeria American Samoa Andorra …" at bounding box center [1172, 555] width 601 height 30
type input "(385) 315-6443"
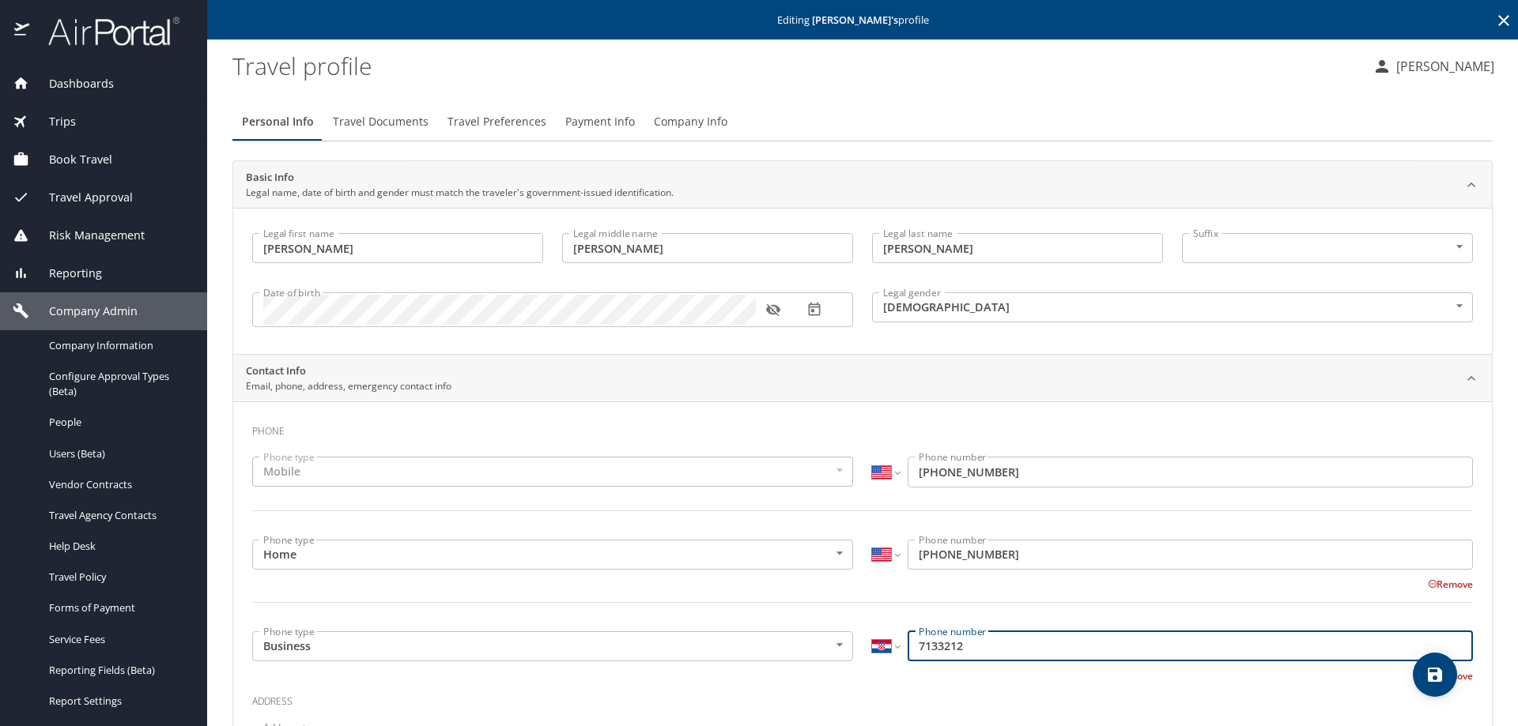
drag, startPoint x: 971, startPoint y: 650, endPoint x: 899, endPoint y: 645, distance: 72.1
click at [899, 645] on div "International Afghanistan Åland Islands Albania Algeria American Samoa Andorra …" at bounding box center [1172, 647] width 601 height 30
type input "3"
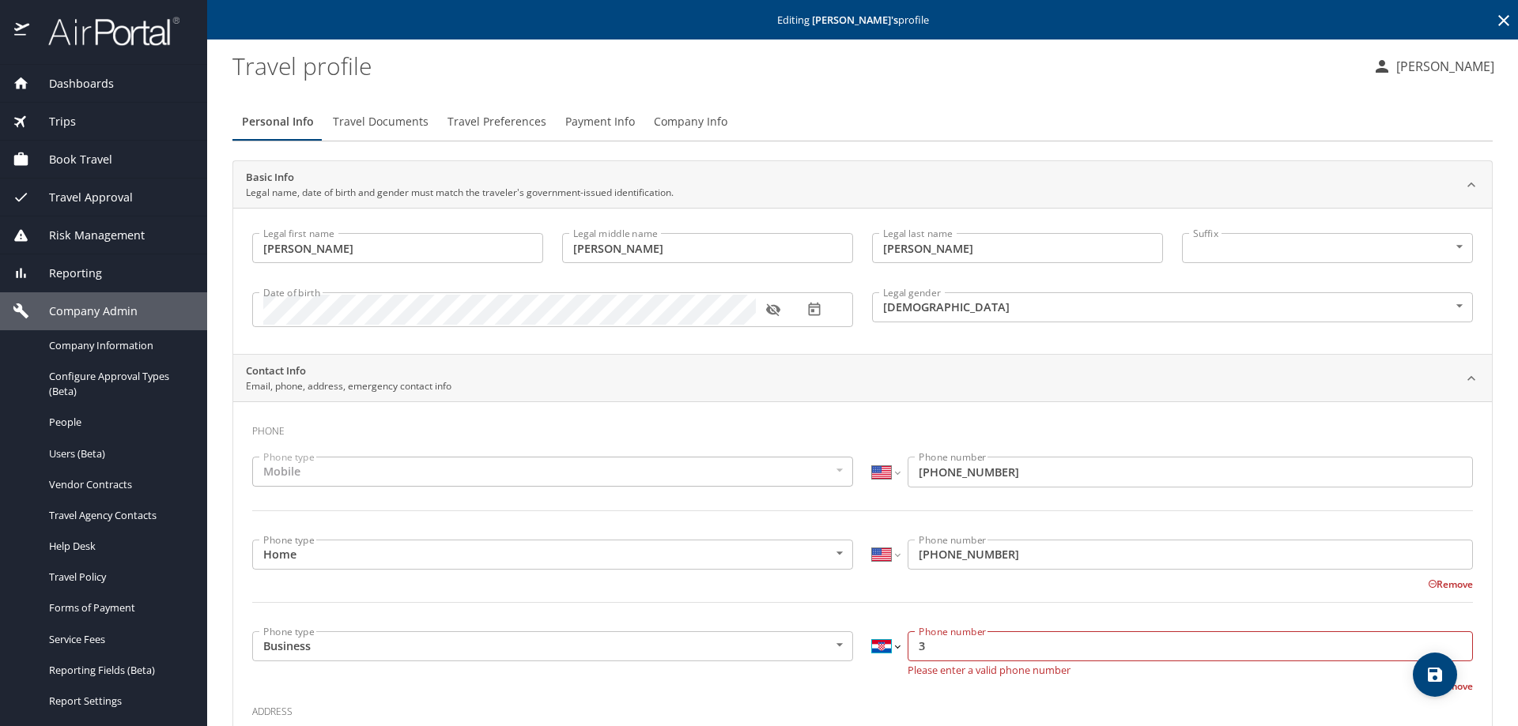
click at [893, 647] on select "International Afghanistan Åland Islands Albania Algeria American Samoa Andorra …" at bounding box center [885, 647] width 27 height 30
select select "US"
click at [872, 632] on select "International Afghanistan Åland Islands Albania Algeria American Samoa Andorra …" at bounding box center [885, 647] width 27 height 30
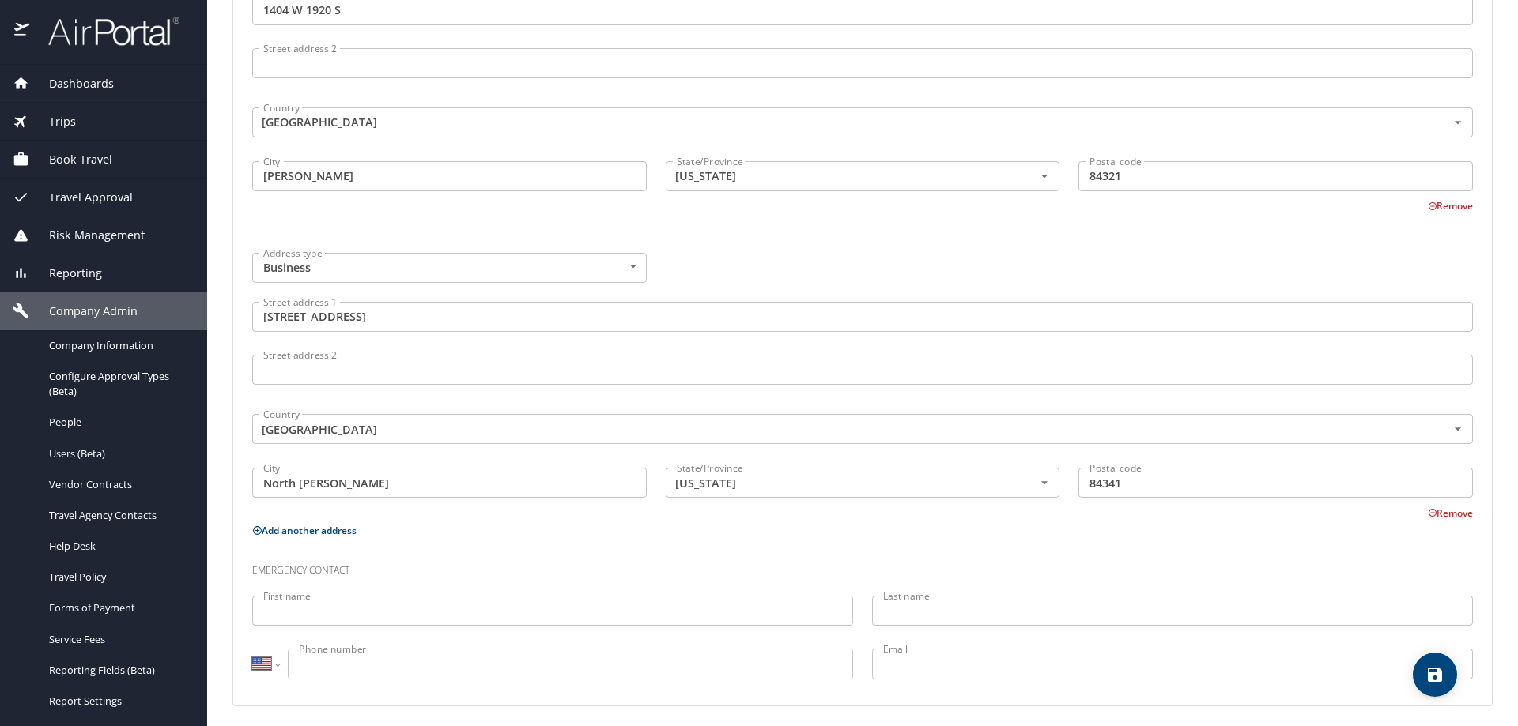
scroll to position [797, 0]
type input "(385) 315-6443"
click at [1434, 667] on icon "save" at bounding box center [1434, 675] width 19 height 19
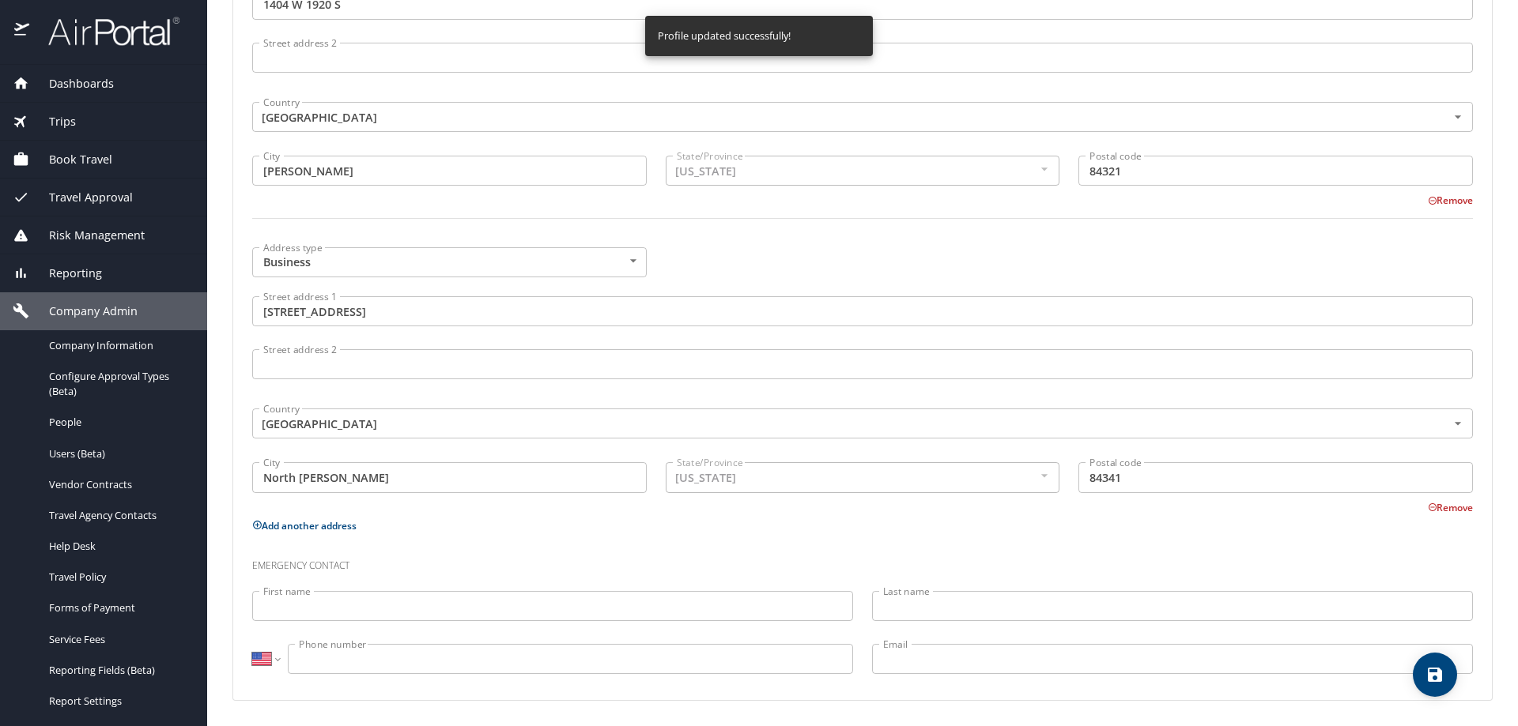
select select "US"
click at [1446, 670] on span "save" at bounding box center [1435, 675] width 44 height 19
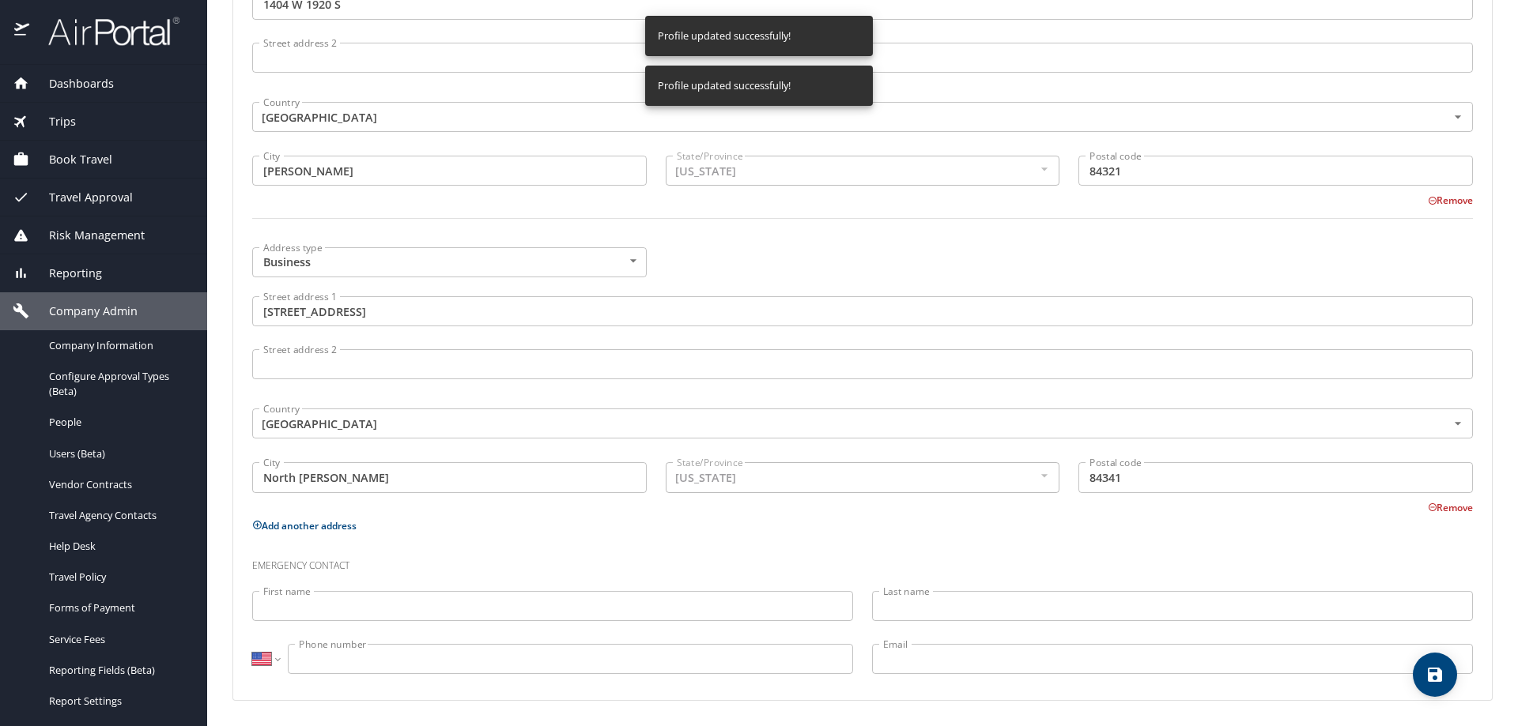
select select "US"
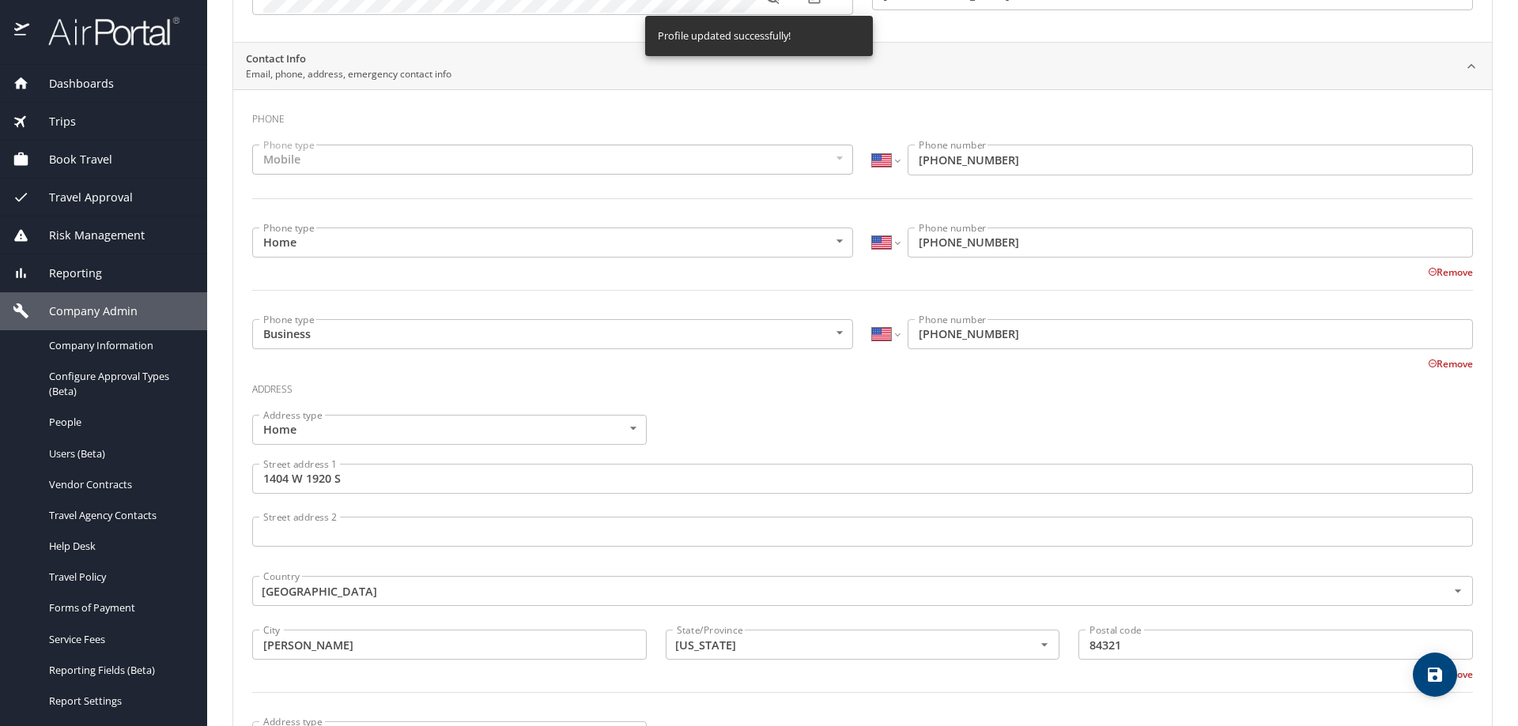
scroll to position [0, 0]
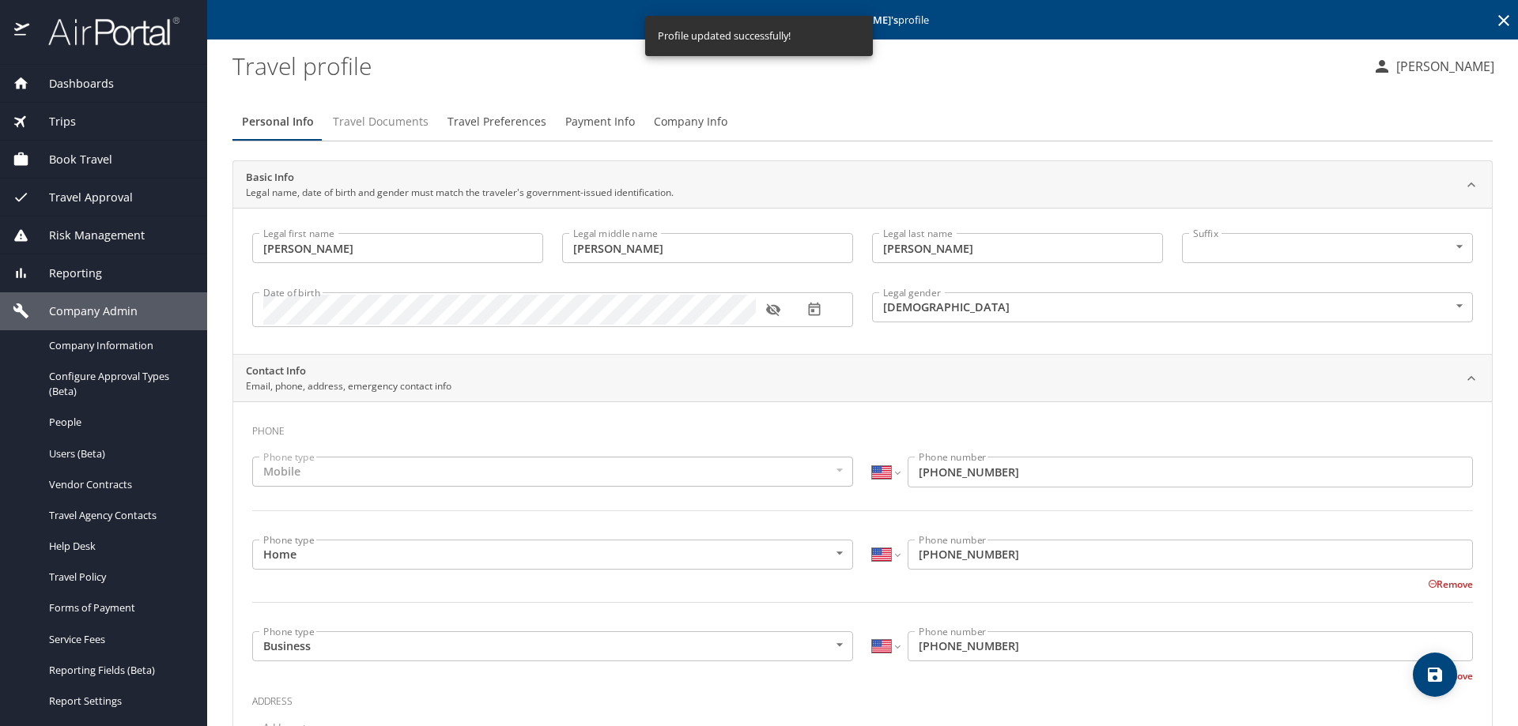
click at [366, 123] on span "Travel Documents" at bounding box center [381, 122] width 96 height 20
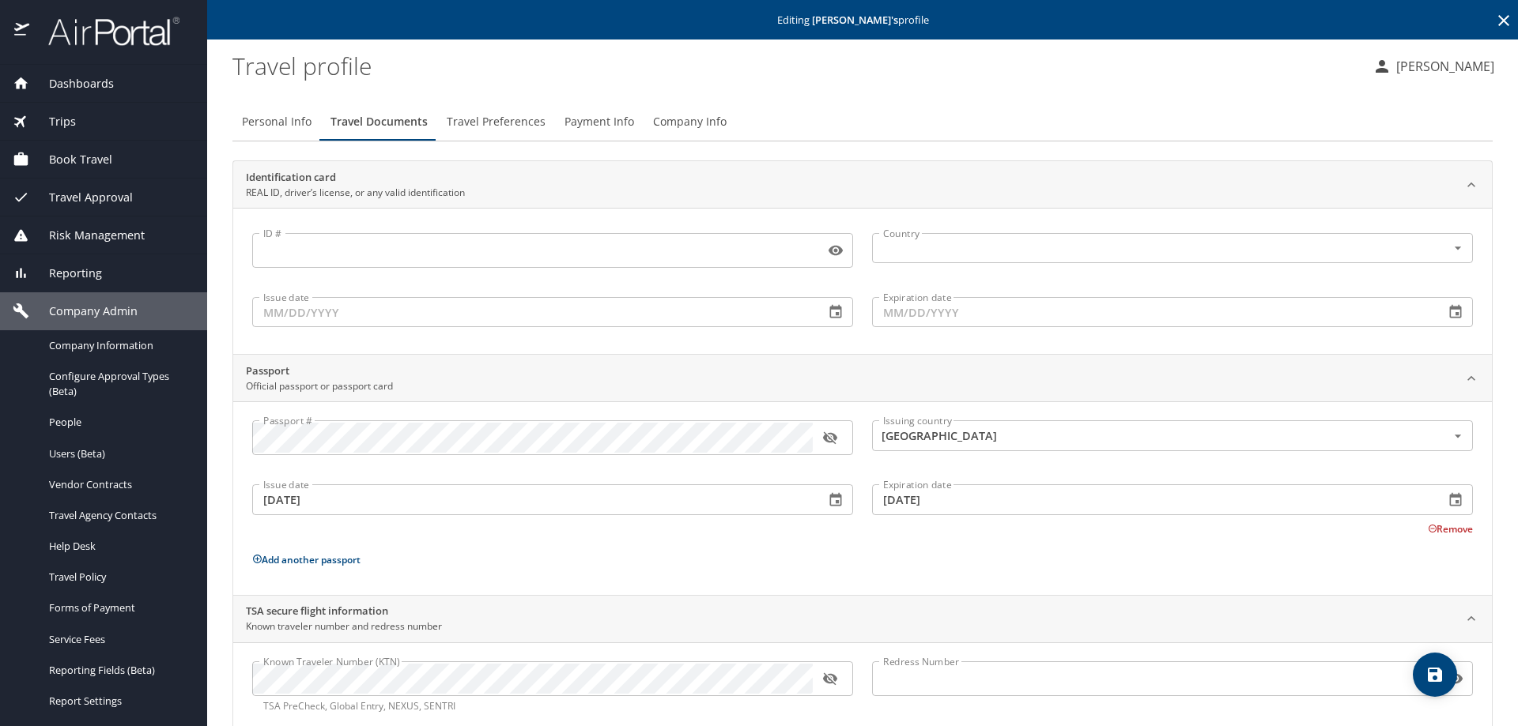
scroll to position [36, 0]
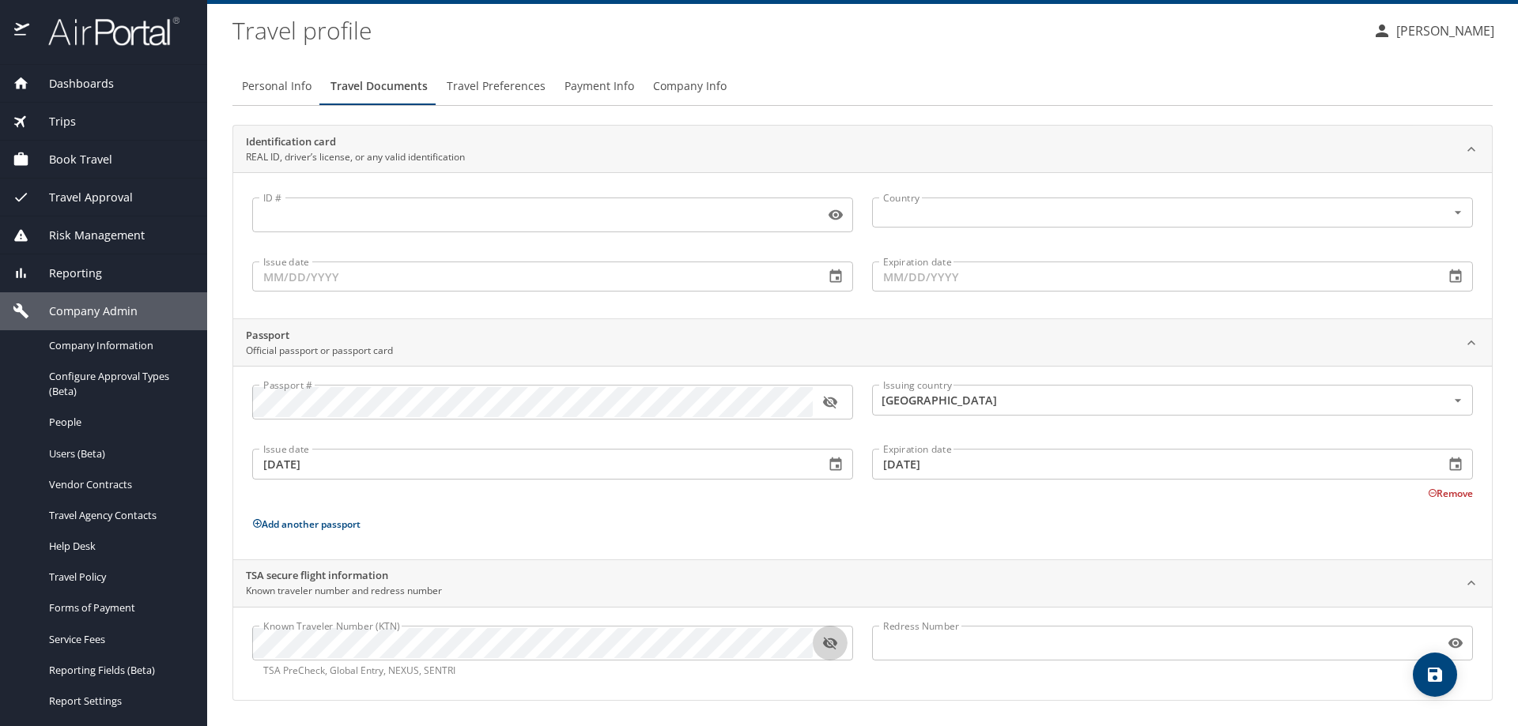
click at [822, 643] on icon "button" at bounding box center [830, 644] width 16 height 16
click at [833, 273] on icon "button" at bounding box center [836, 276] width 12 height 13
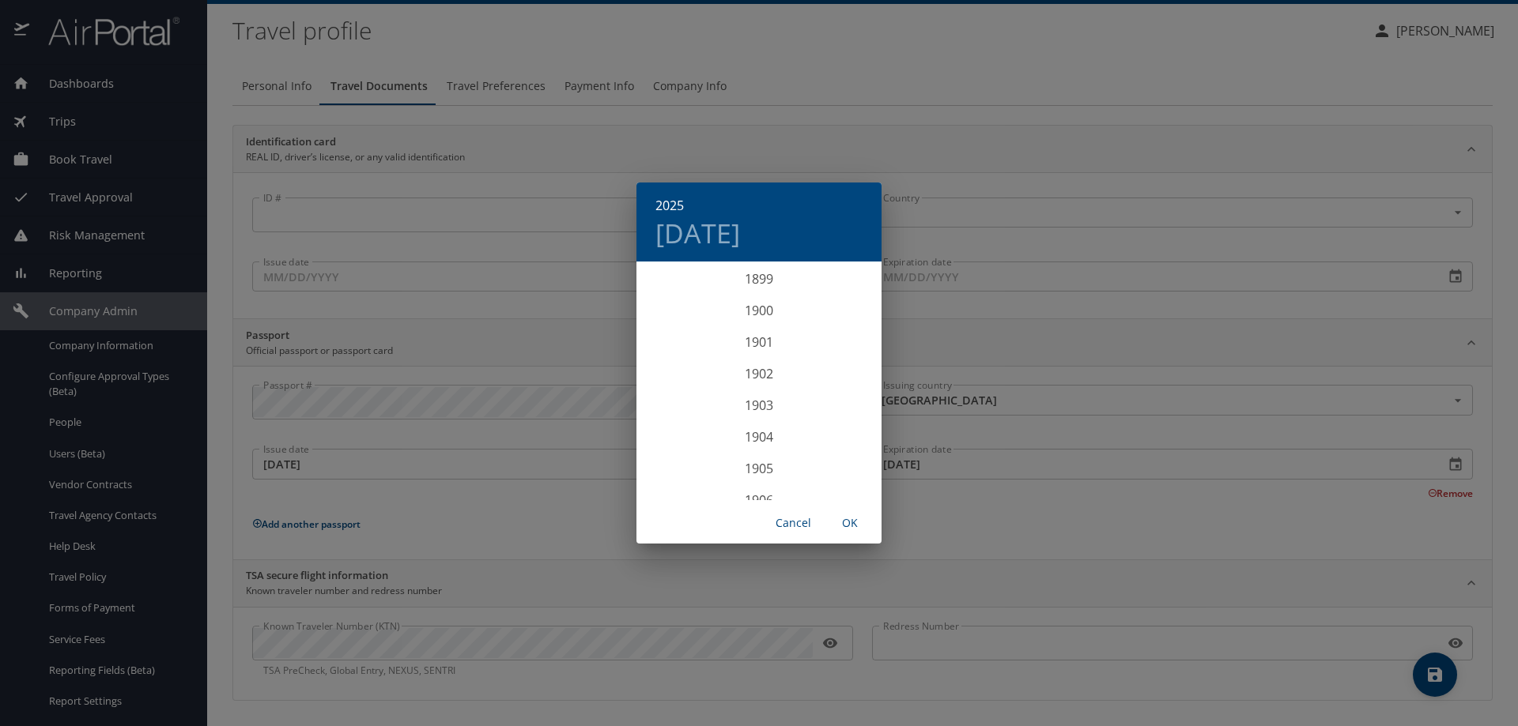
scroll to position [3889, 0]
click at [1504, 691] on div "2025 Thu, Sep 4 1899 1900 1901 1902 1903 1904 1905 1906 1907 1908 1909 1910 191…" at bounding box center [759, 363] width 1518 height 726
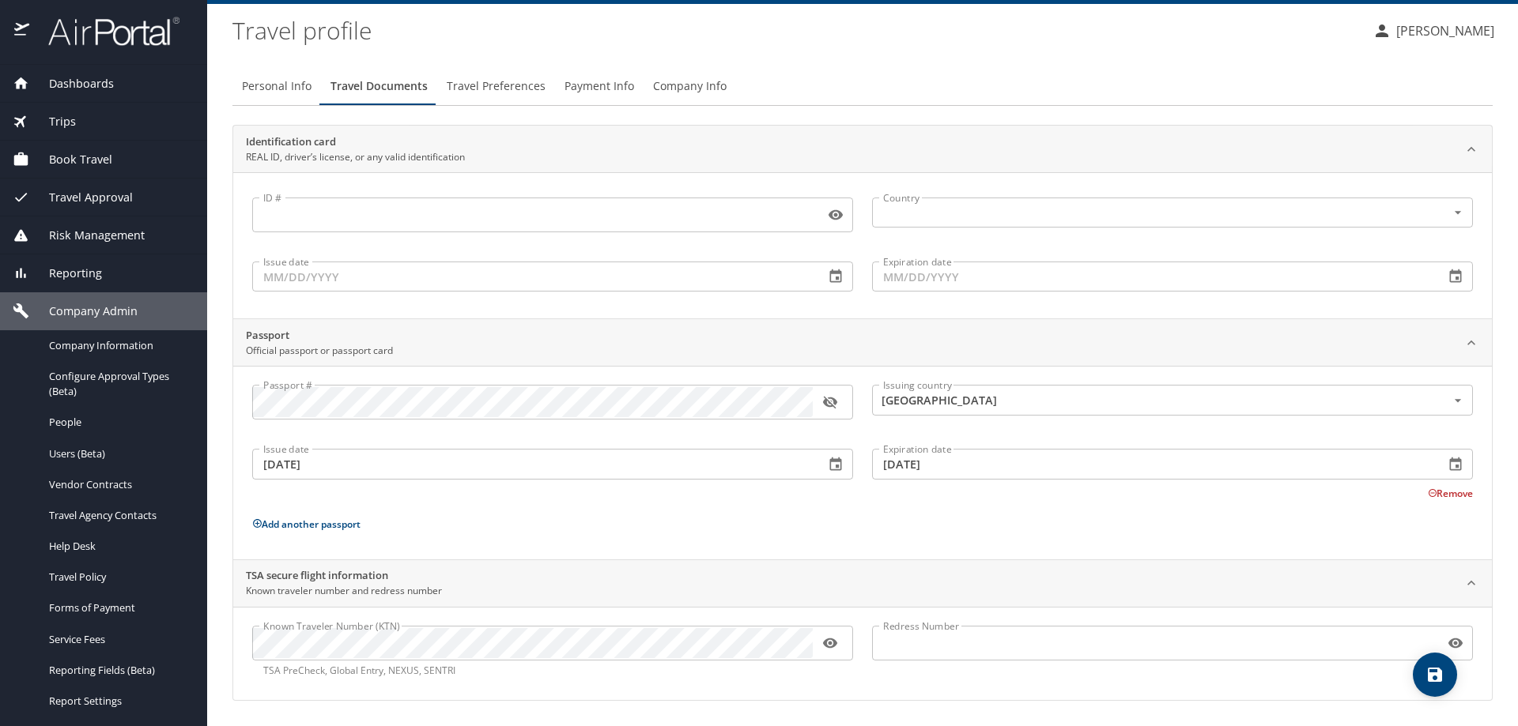
click at [1418, 681] on span "save" at bounding box center [1435, 675] width 44 height 19
click at [477, 89] on span "Travel Preferences" at bounding box center [496, 87] width 99 height 20
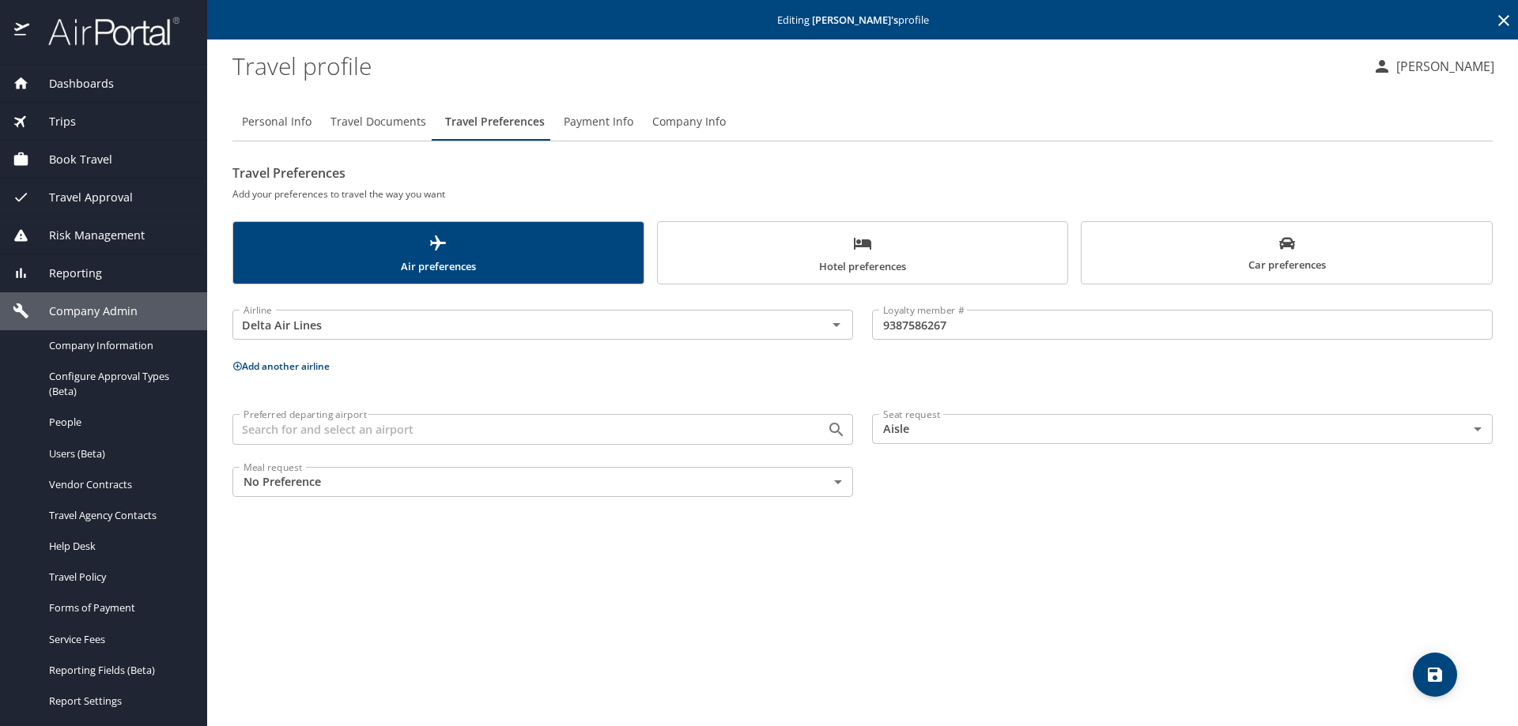
scroll to position [0, 0]
click at [603, 115] on span "Payment Info" at bounding box center [599, 122] width 70 height 20
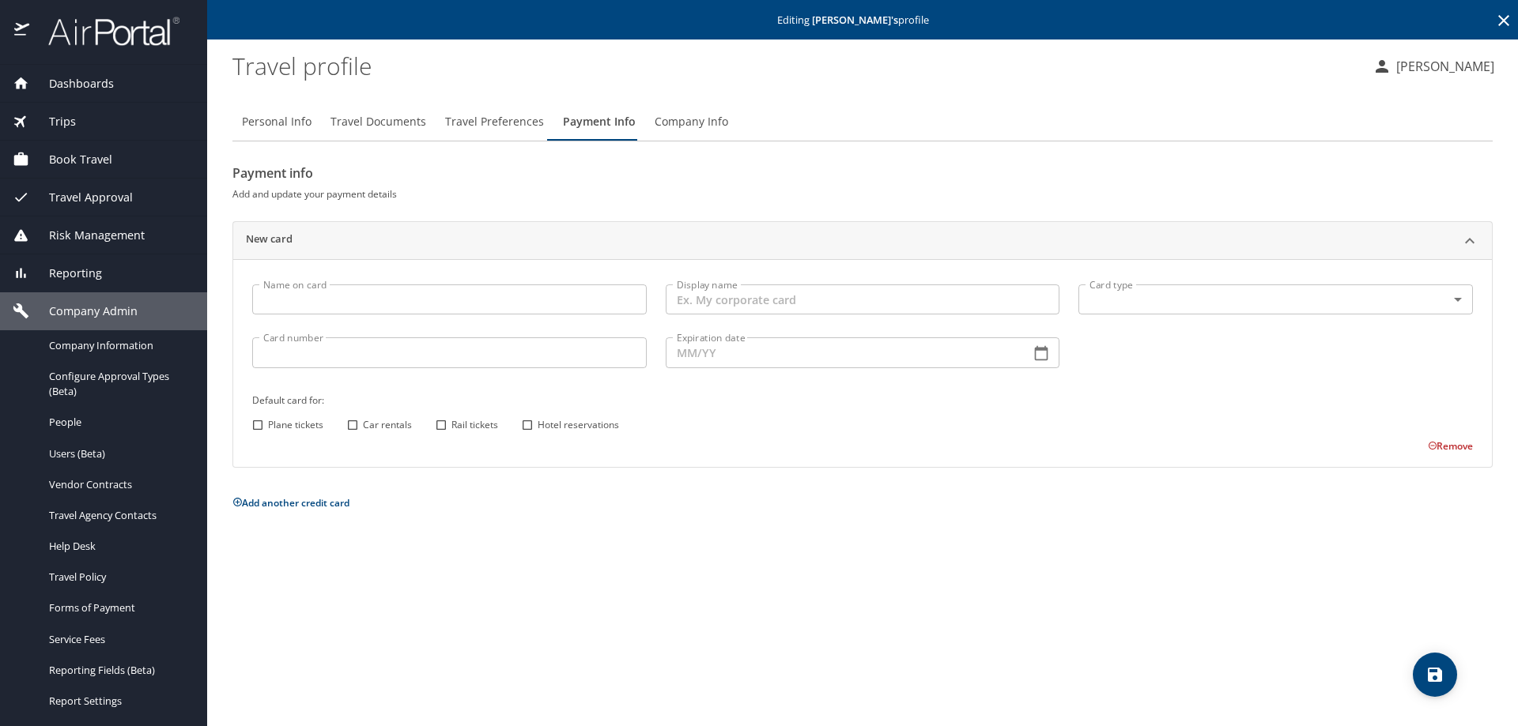
click at [668, 123] on span "Company Info" at bounding box center [692, 122] width 74 height 20
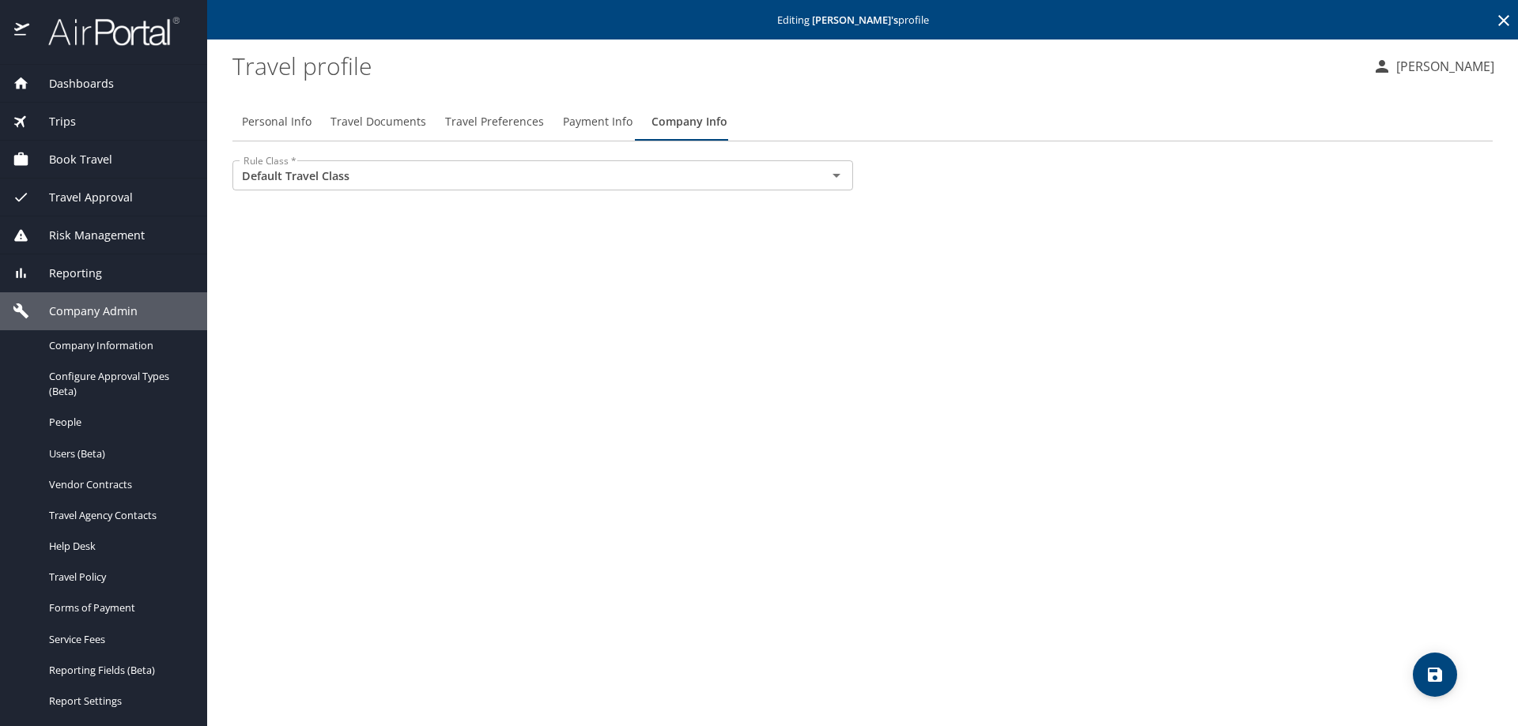
click at [257, 125] on span "Personal Info" at bounding box center [277, 122] width 70 height 20
select select "US"
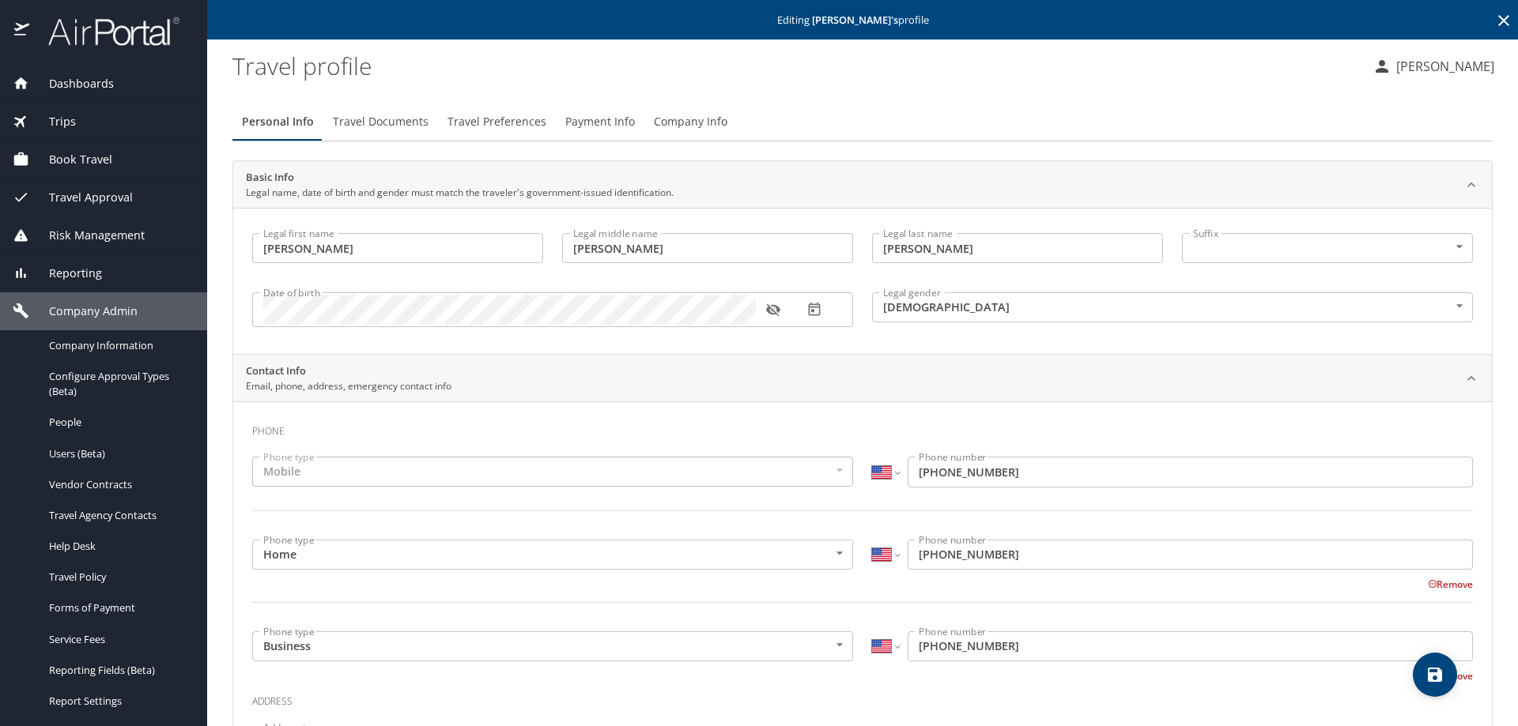
click at [775, 315] on icon "button" at bounding box center [772, 310] width 14 height 13
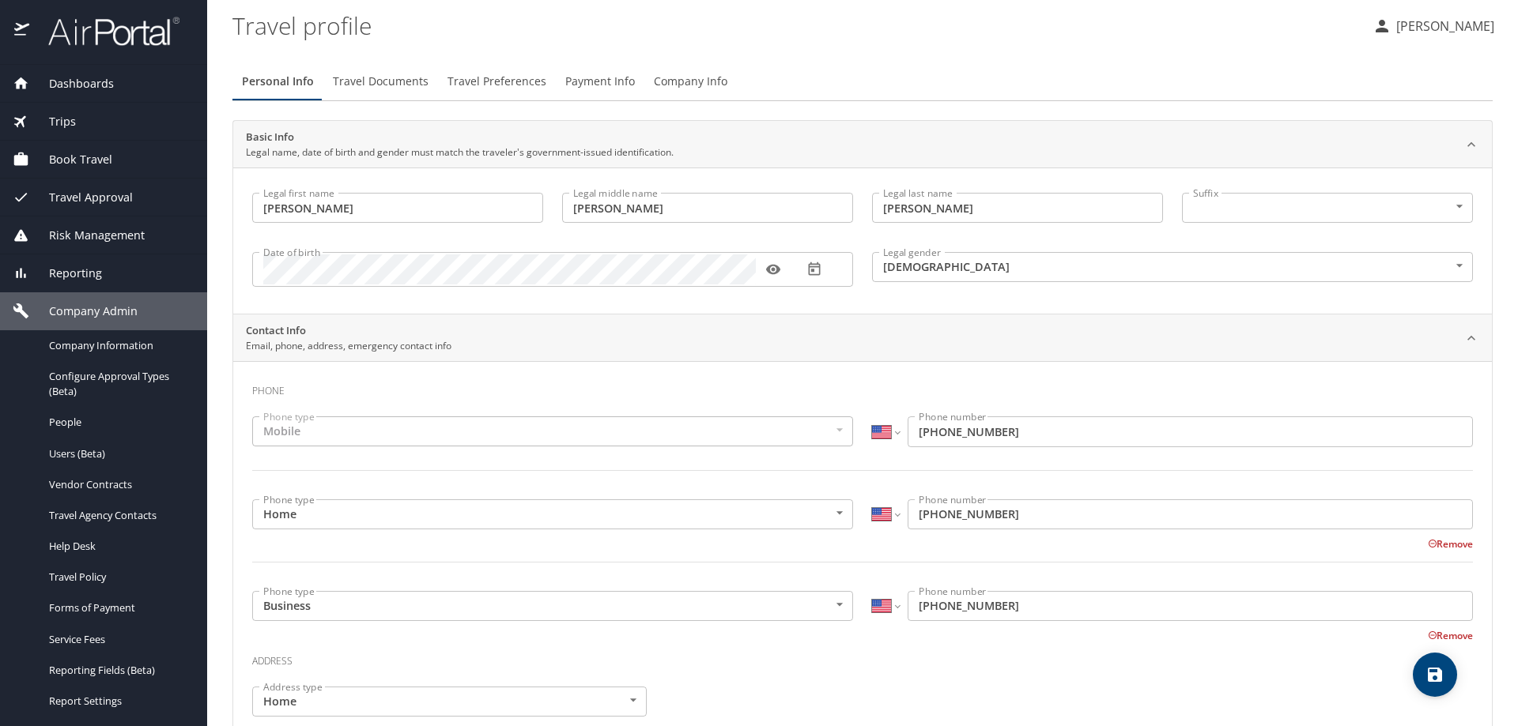
scroll to position [79, 0]
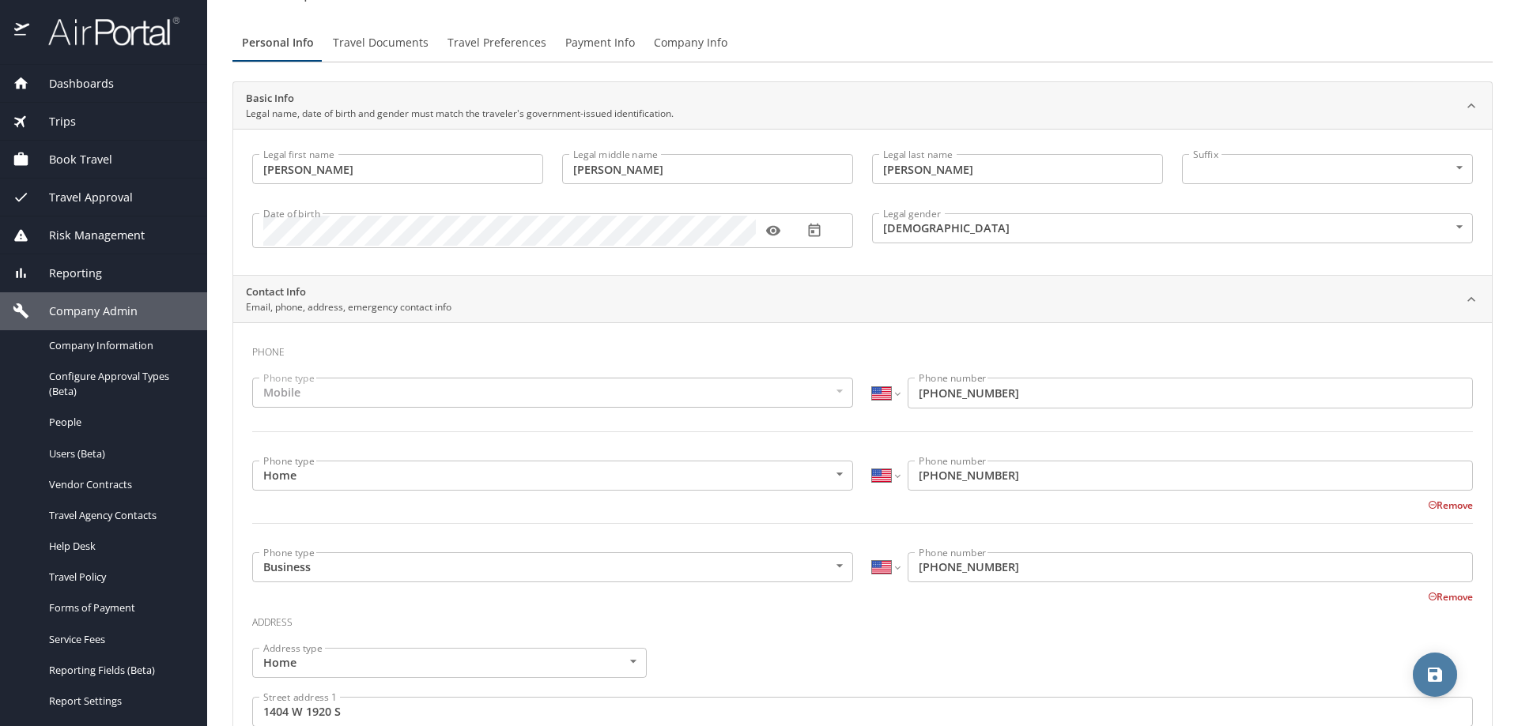
click at [1440, 678] on icon "save" at bounding box center [1435, 675] width 14 height 14
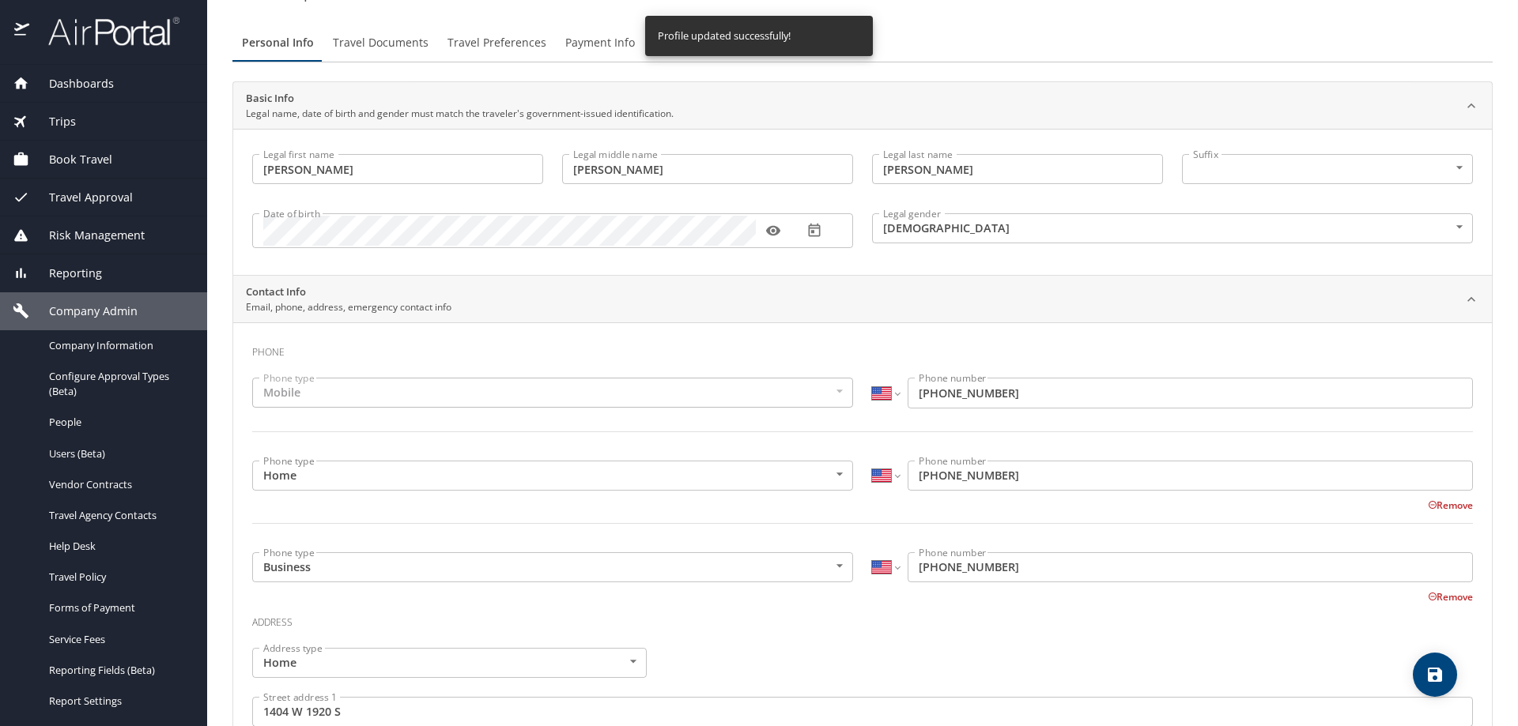
select select "US"
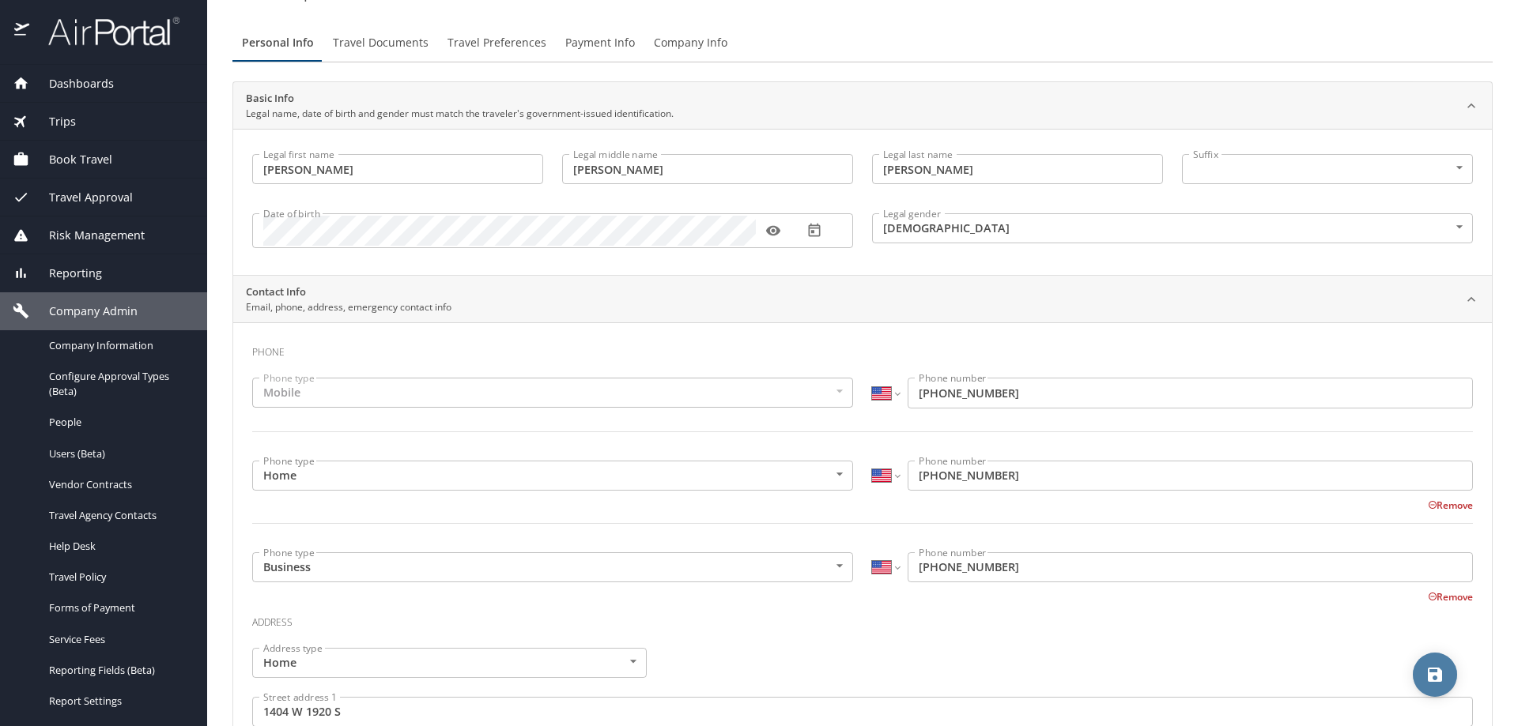
click at [1428, 671] on icon "save" at bounding box center [1434, 675] width 19 height 19
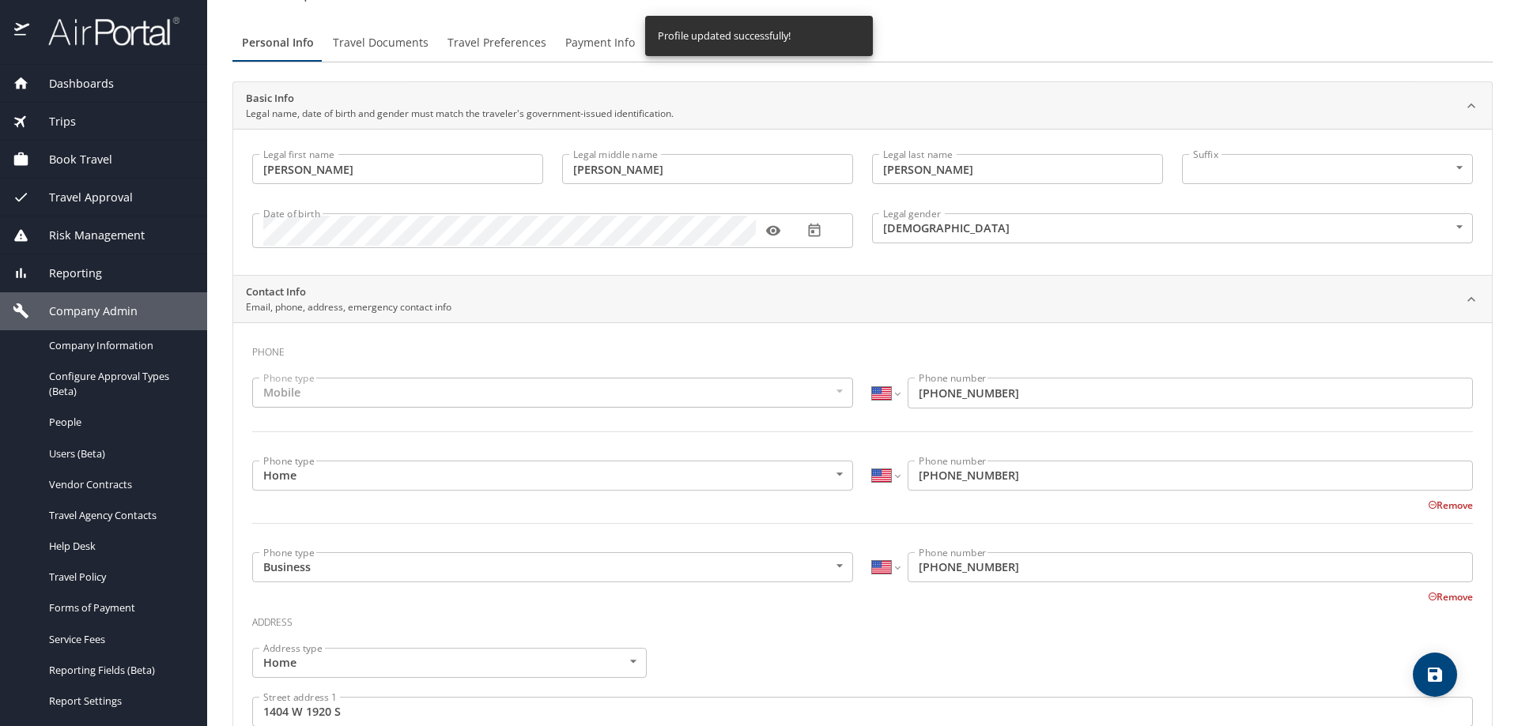
select select "US"
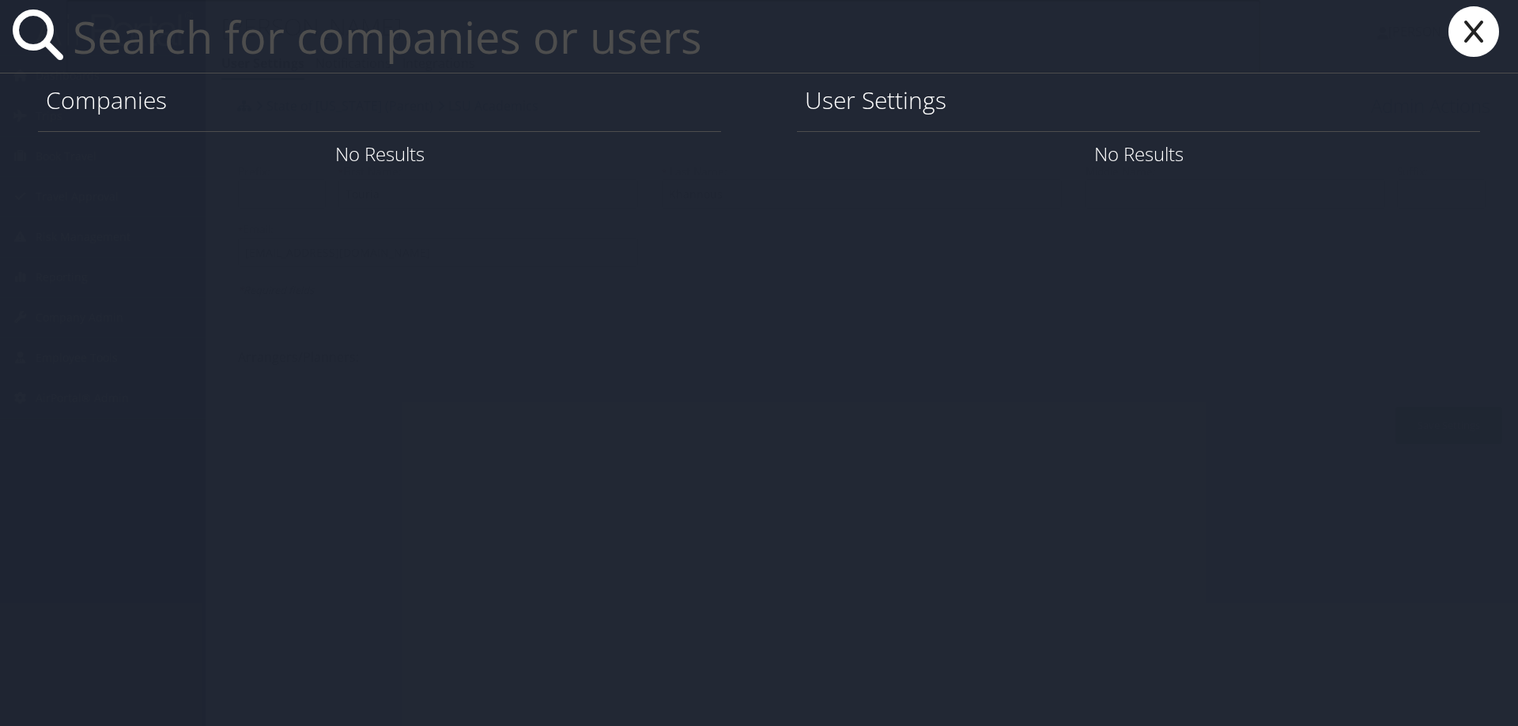
paste input "s"
drag, startPoint x: 174, startPoint y: 12, endPoint x: 183, endPoint y: 13, distance: 8.7
click at [179, 13] on input "text" at bounding box center [663, 36] width 1194 height 73
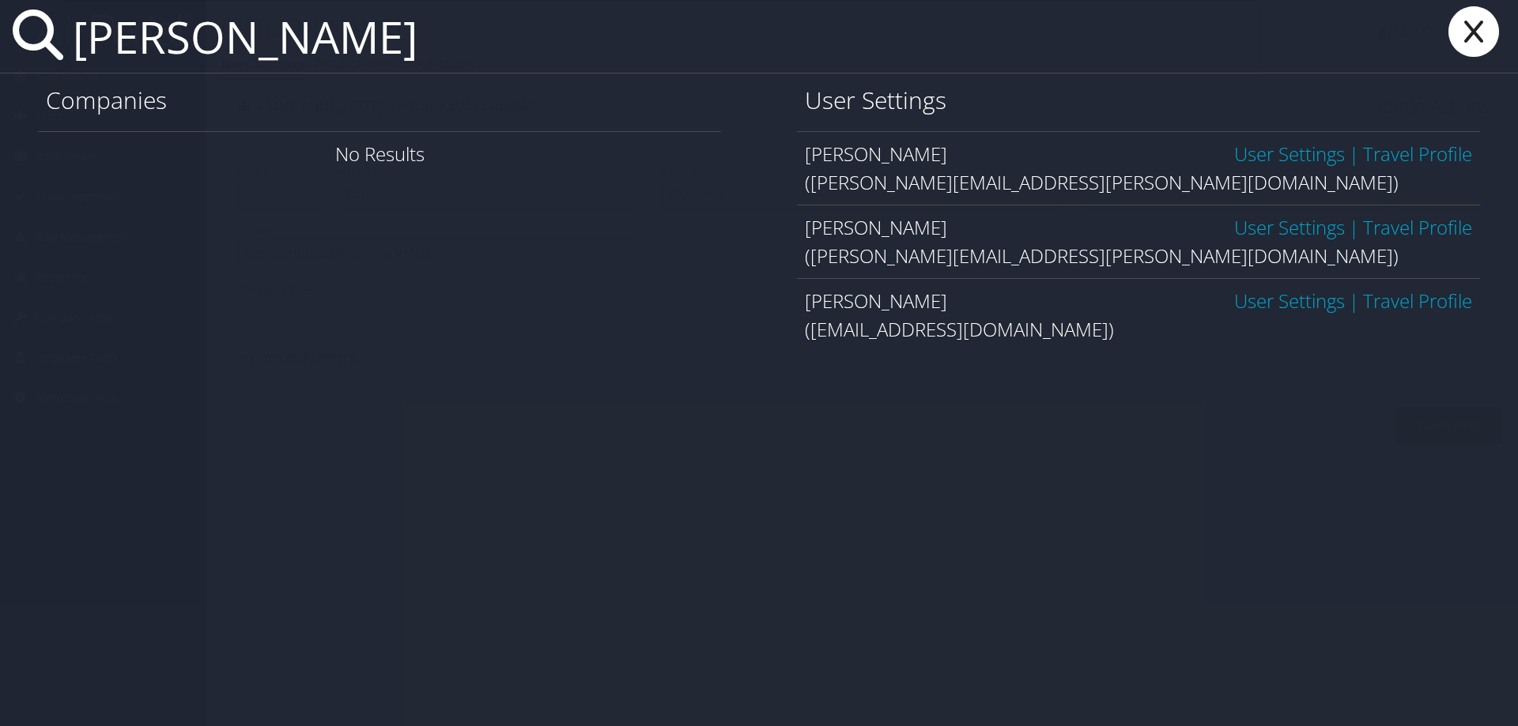
type input "[PERSON_NAME]"
click at [1276, 225] on link "User Settings" at bounding box center [1289, 227] width 111 height 26
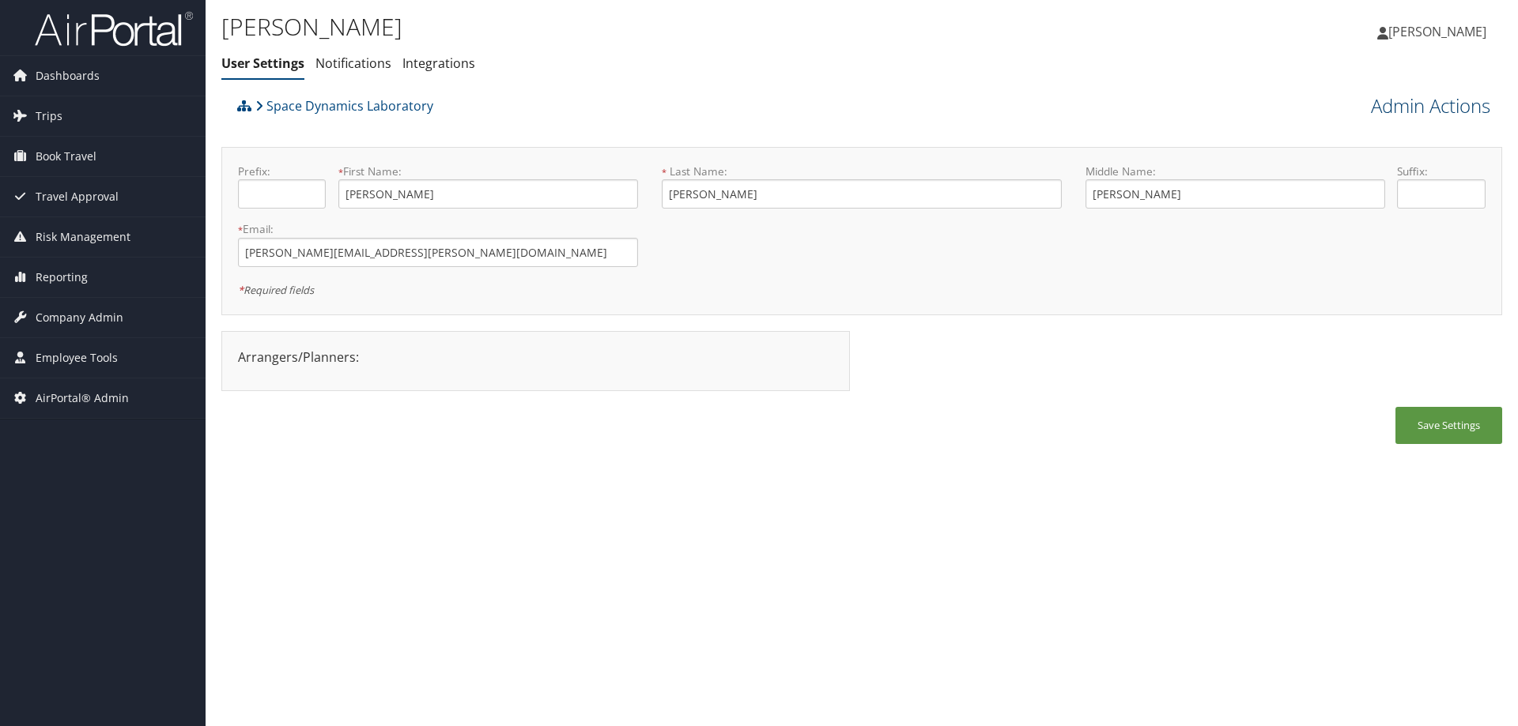
click at [1402, 96] on link "Admin Actions" at bounding box center [1430, 105] width 119 height 27
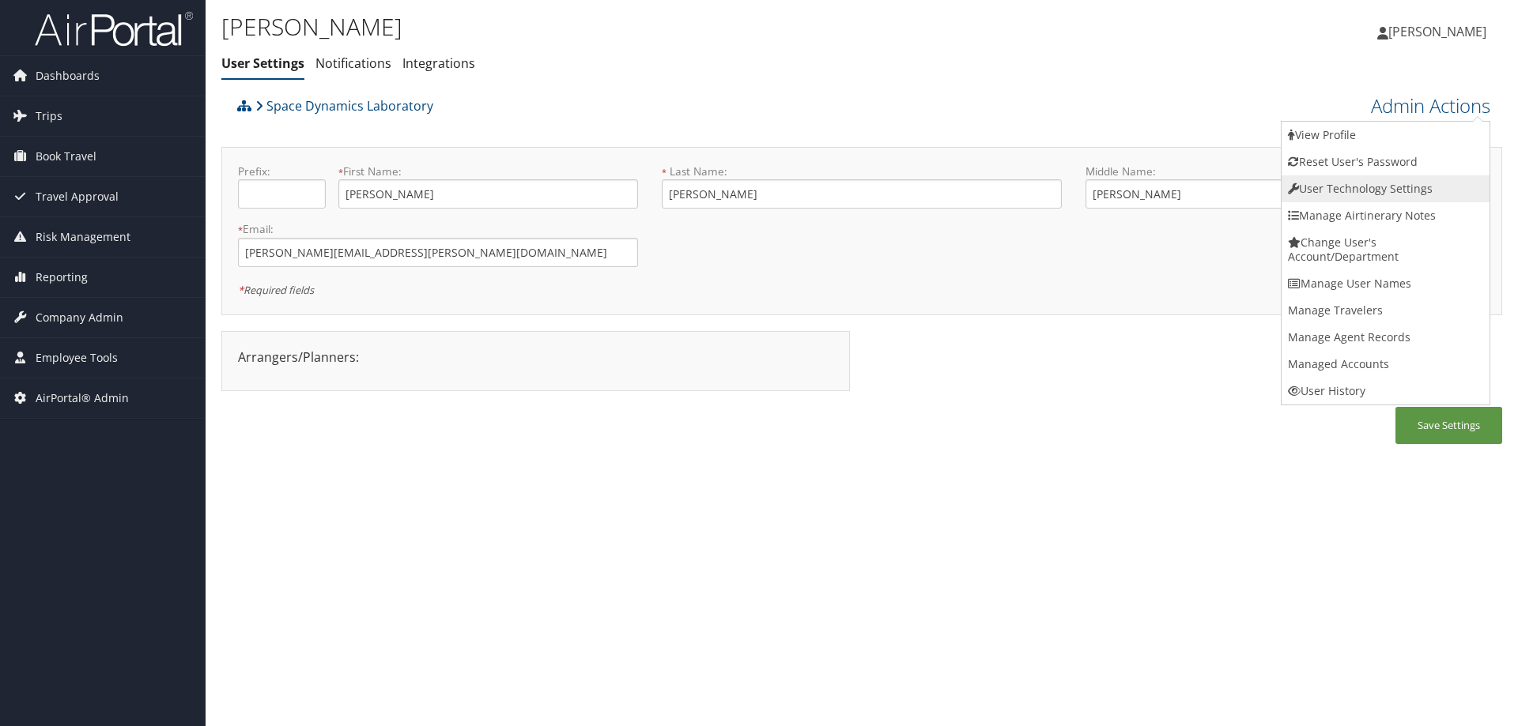
click at [1318, 177] on link "User Technology Settings" at bounding box center [1385, 188] width 208 height 27
